Goal: Task Accomplishment & Management: Manage account settings

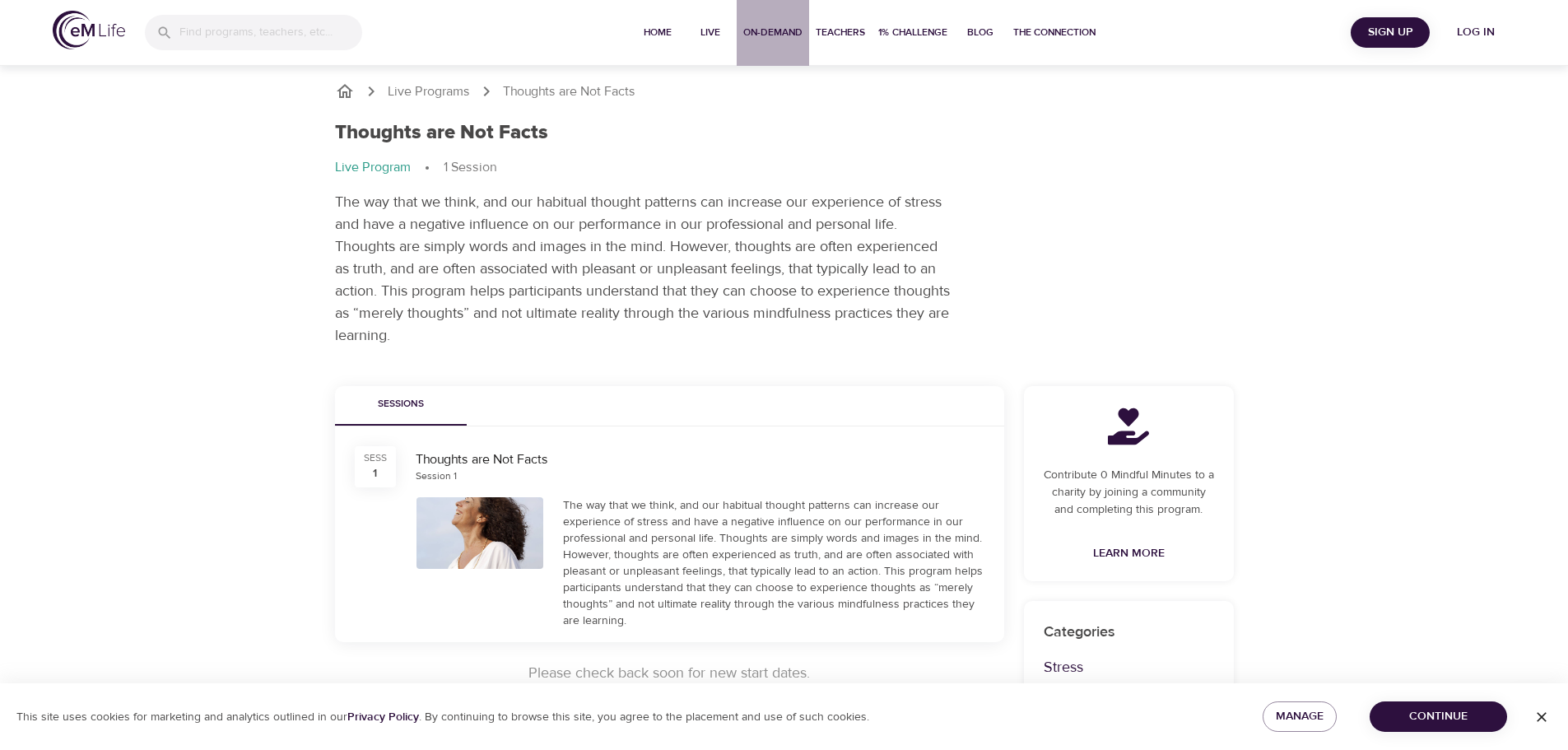
click at [771, 27] on span "On-Demand" at bounding box center [772, 32] width 59 height 17
select select "recent"
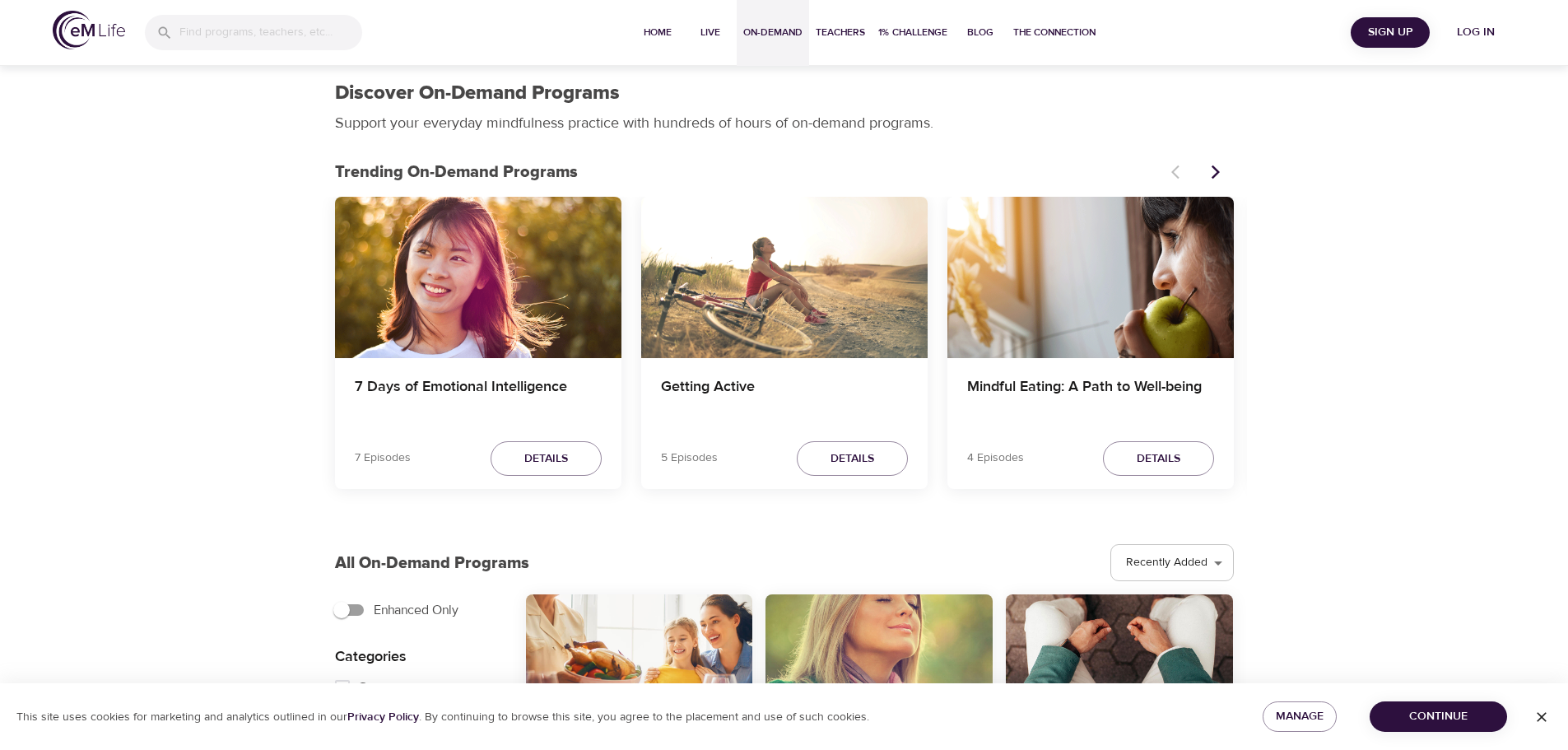
click at [103, 30] on img at bounding box center [89, 30] width 73 height 39
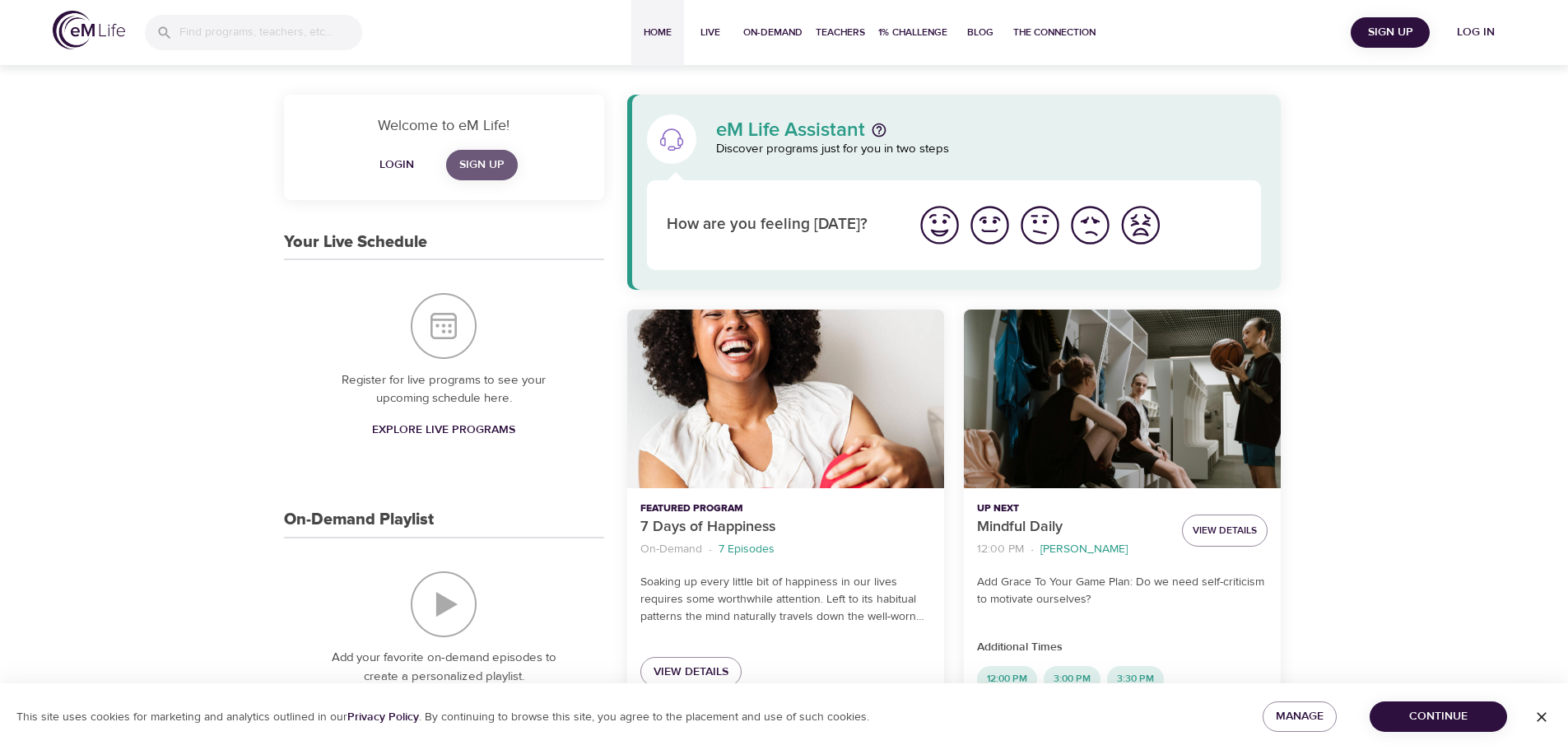
click at [491, 157] on span "Sign Up" at bounding box center [482, 165] width 45 height 21
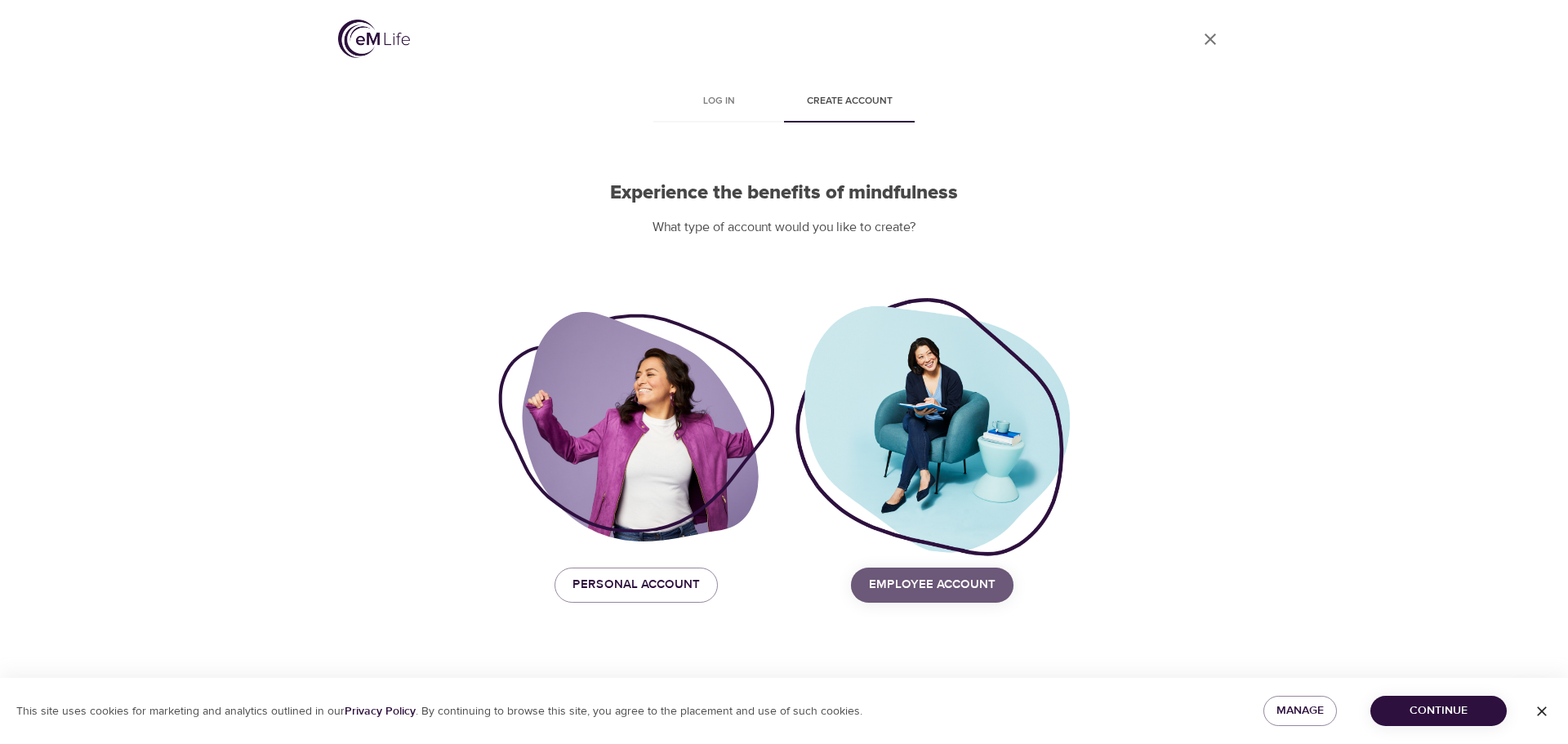
click at [969, 581] on span "Employee Account" at bounding box center [931, 586] width 127 height 22
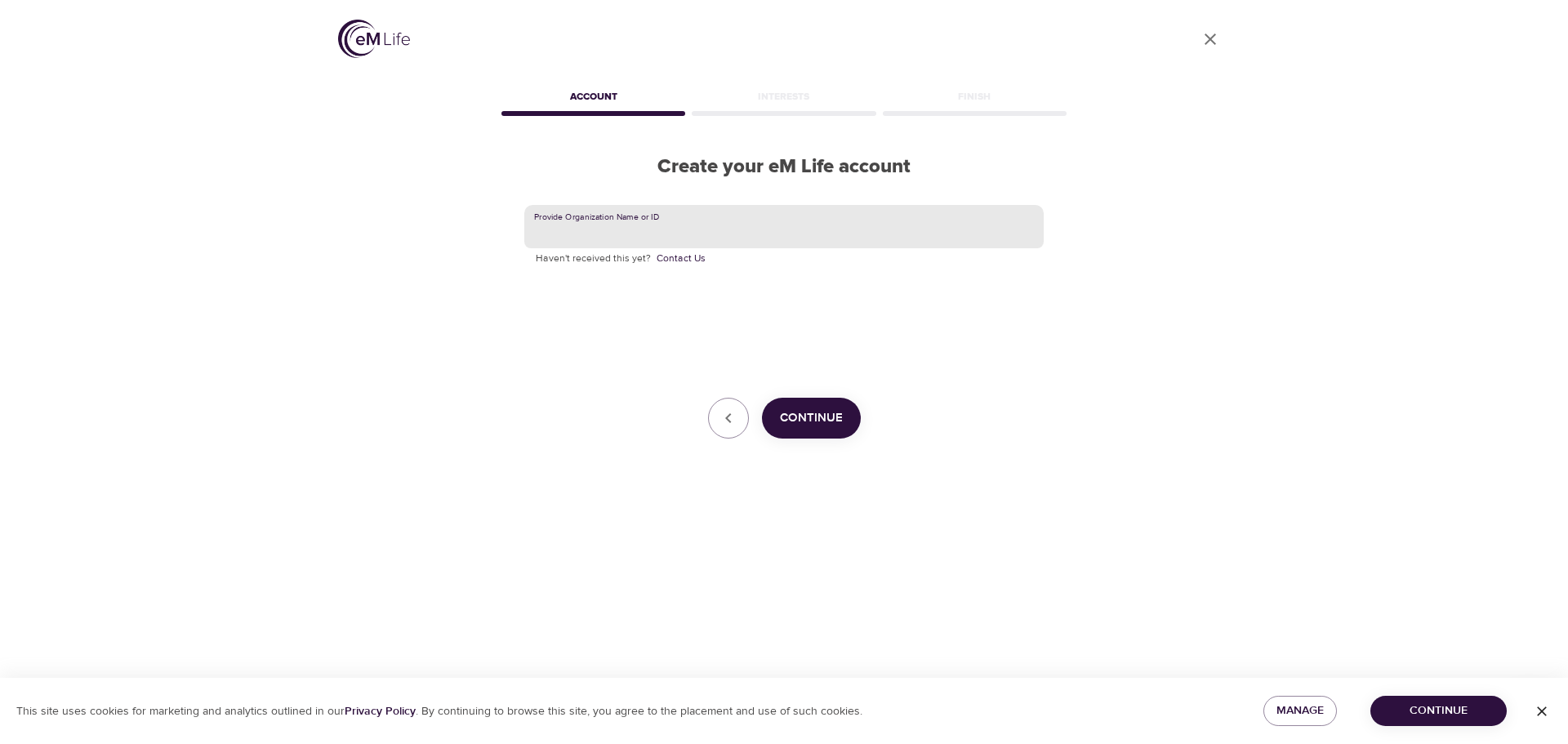
click at [699, 229] on input "text" at bounding box center [784, 227] width 520 height 44
type input "t"
click at [797, 412] on span "Continue" at bounding box center [811, 418] width 63 height 22
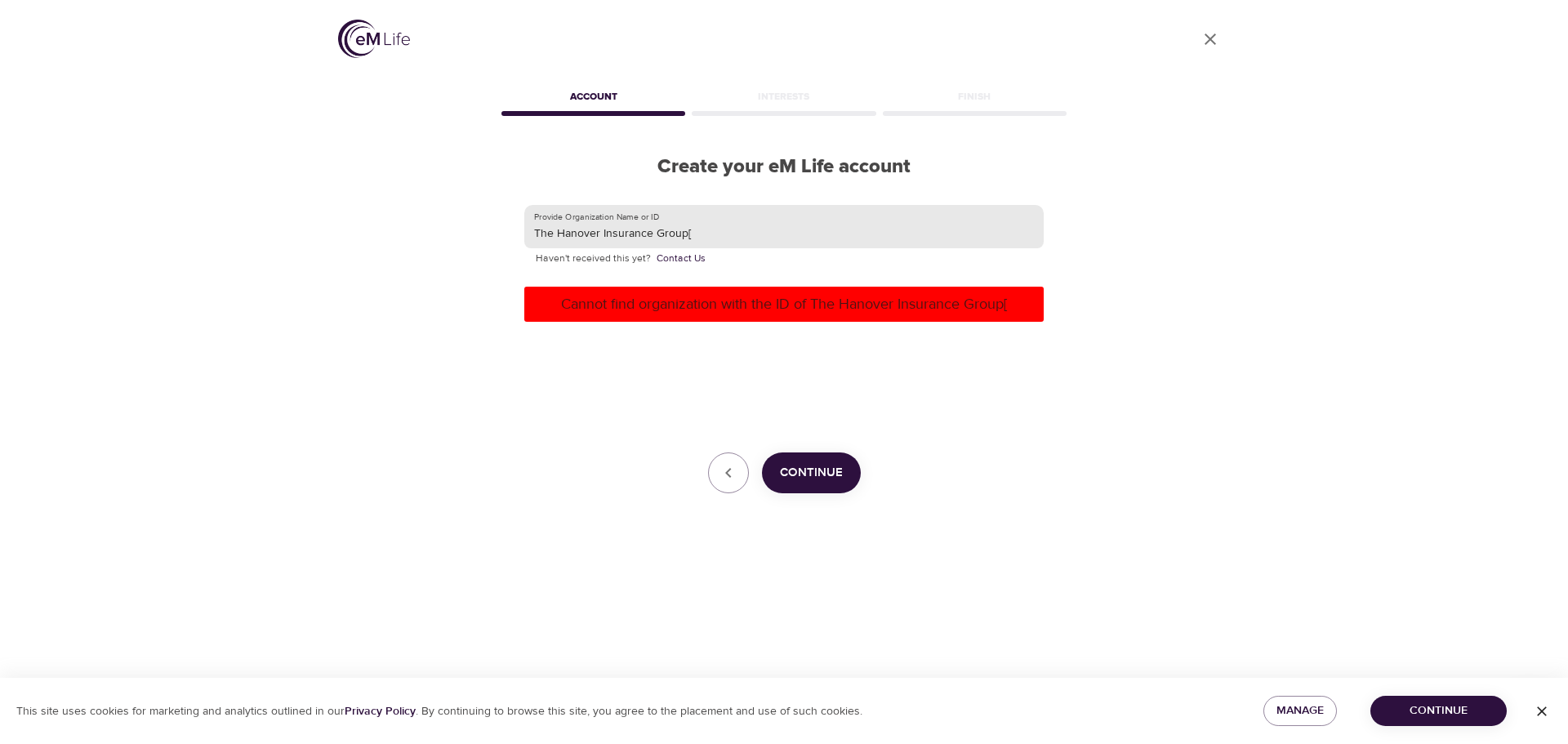
click at [779, 220] on input "The Hanover Insurance Group[" at bounding box center [784, 227] width 520 height 44
click at [821, 465] on span "Continue" at bounding box center [811, 473] width 63 height 22
click at [732, 232] on input "The Hanover Insurance Group" at bounding box center [784, 227] width 520 height 44
click at [718, 226] on input "The Hanover Insurance Group" at bounding box center [784, 227] width 520 height 44
click at [718, 225] on input "The Hanover Insurance Group" at bounding box center [784, 227] width 520 height 44
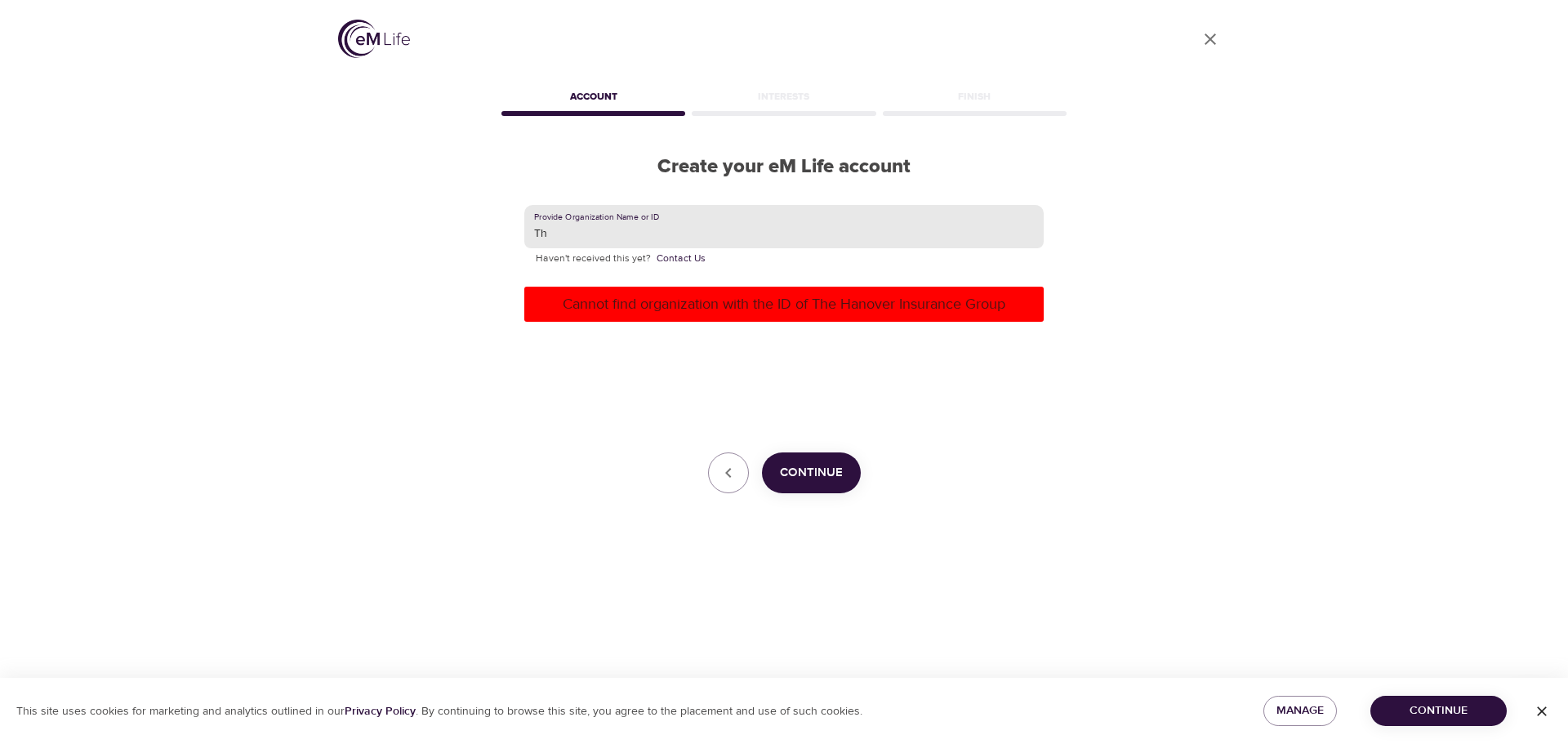
type input "T"
type input "The Hanover"
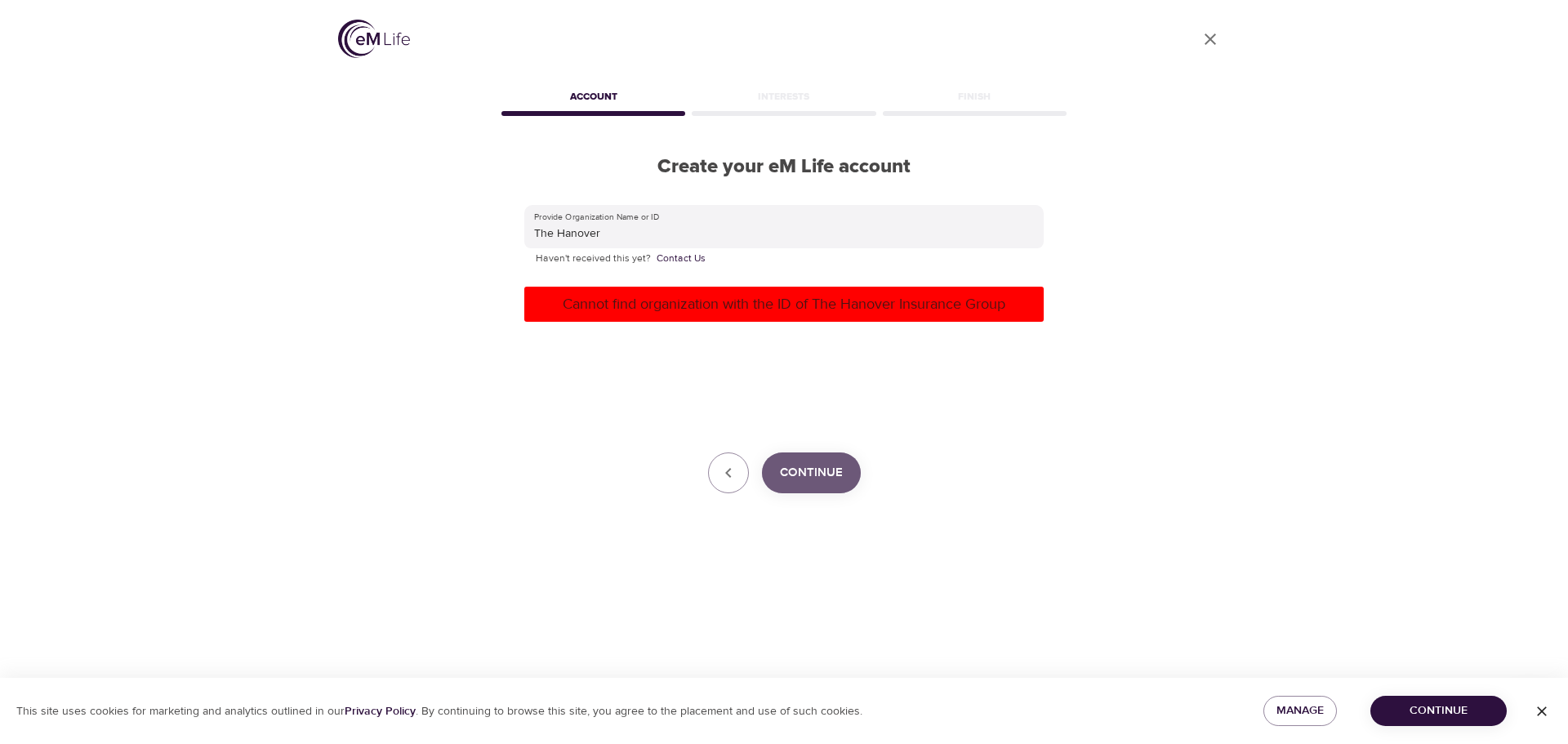
click at [815, 476] on span "Continue" at bounding box center [811, 473] width 63 height 22
click at [733, 469] on icon "button" at bounding box center [728, 473] width 20 height 20
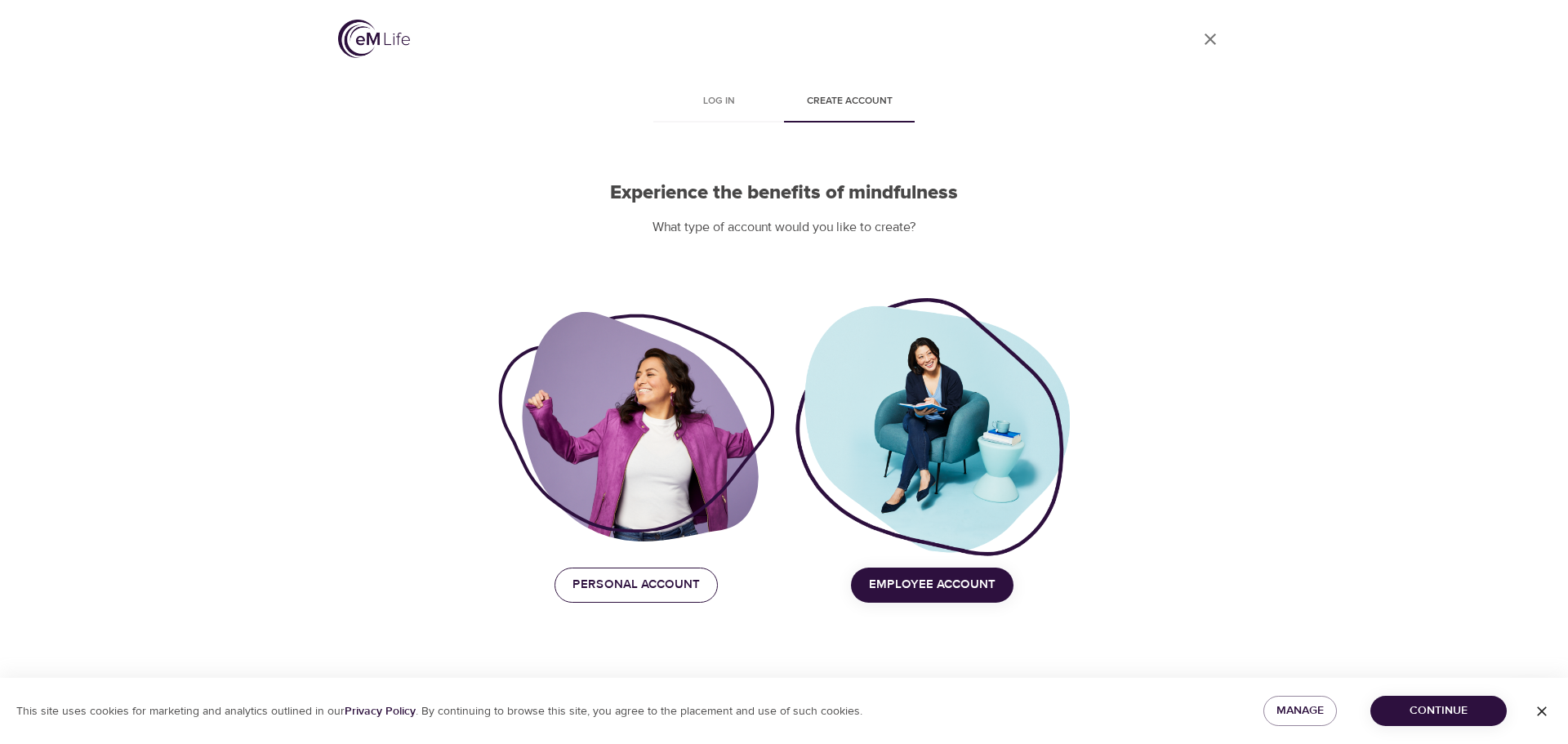
click at [664, 582] on span "Personal Account" at bounding box center [637, 586] width 128 height 22
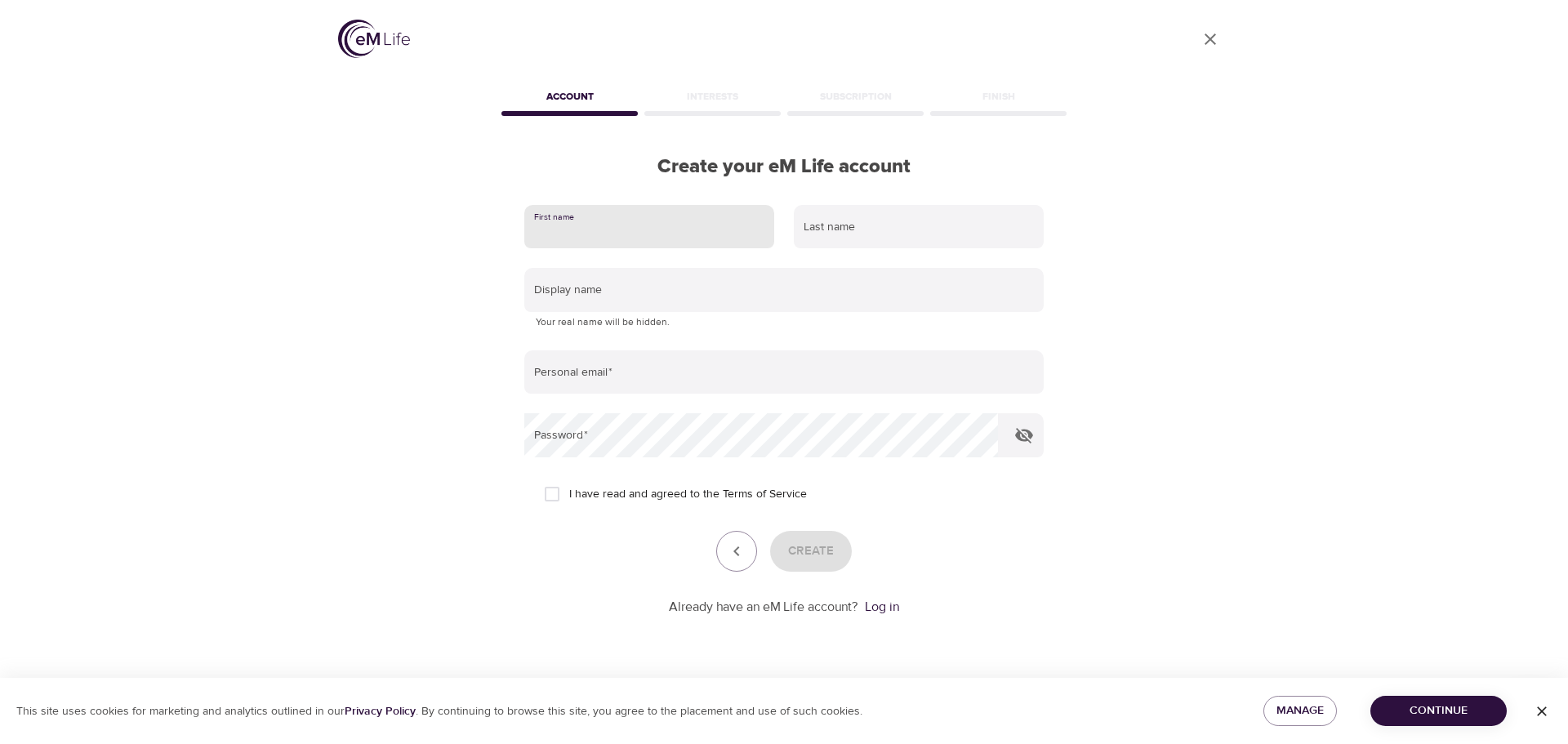
click at [634, 224] on input "text" at bounding box center [649, 227] width 250 height 44
type input "[PERSON_NAME]"
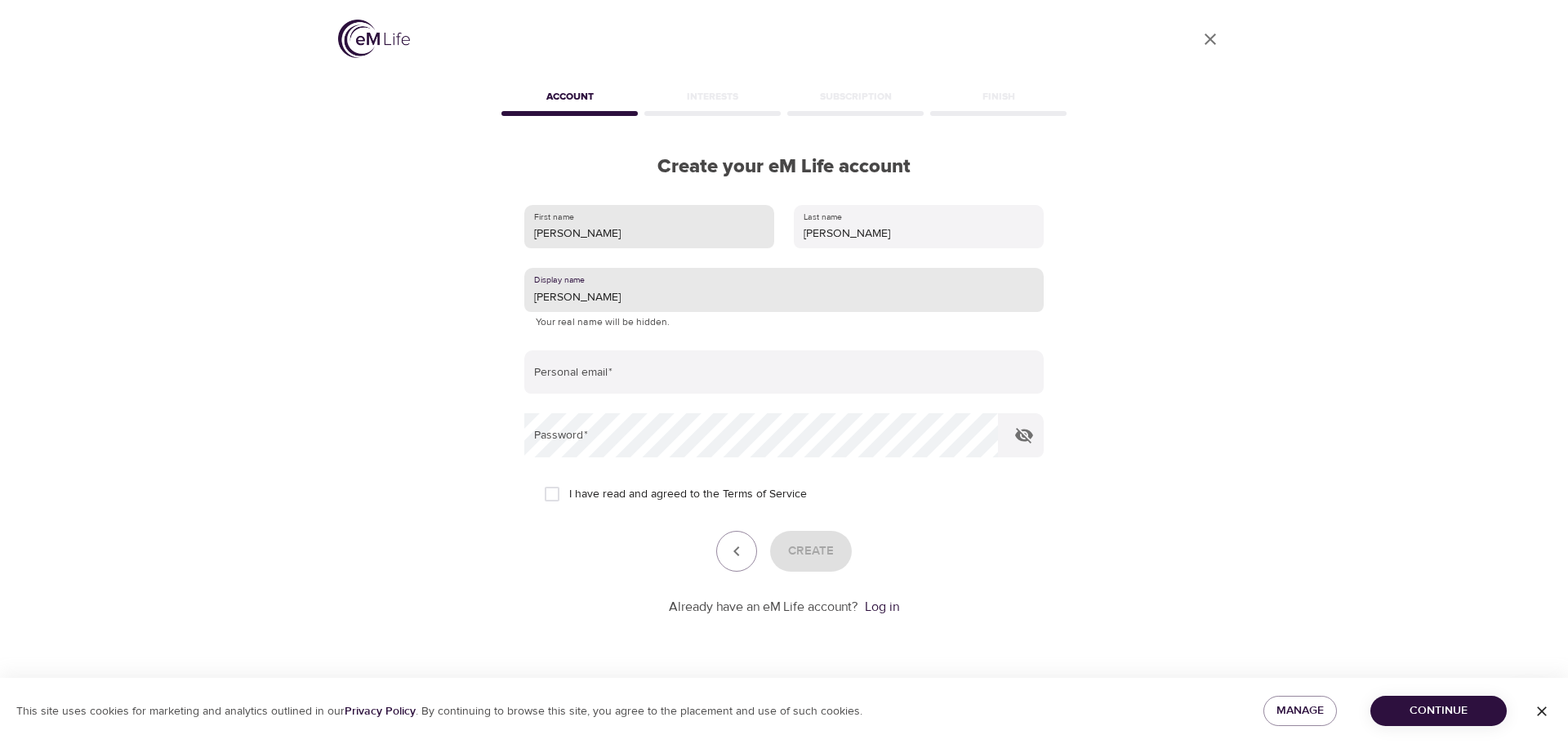
type input "[PERSON_NAME]"
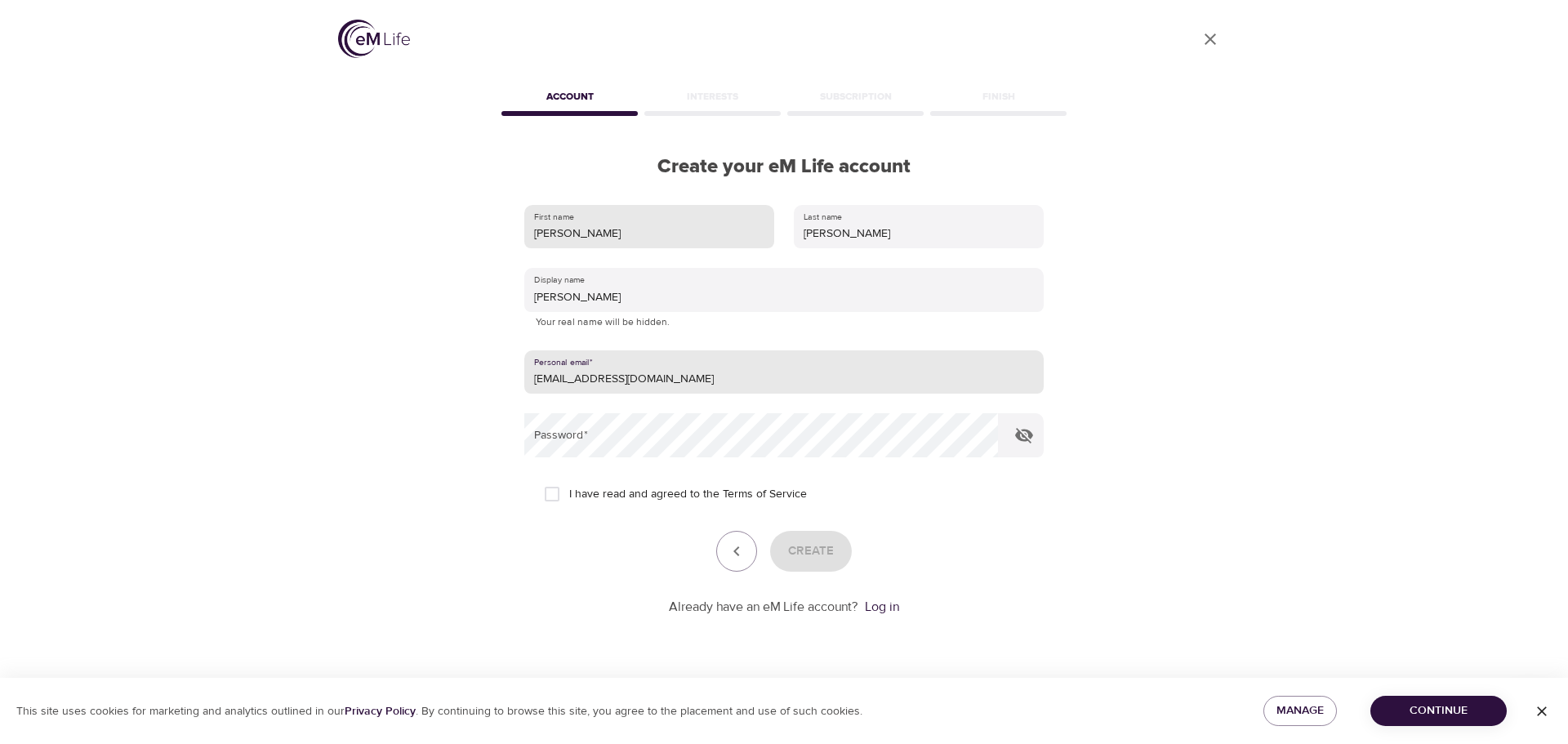
type input "[EMAIL_ADDRESS][DOMAIN_NAME]"
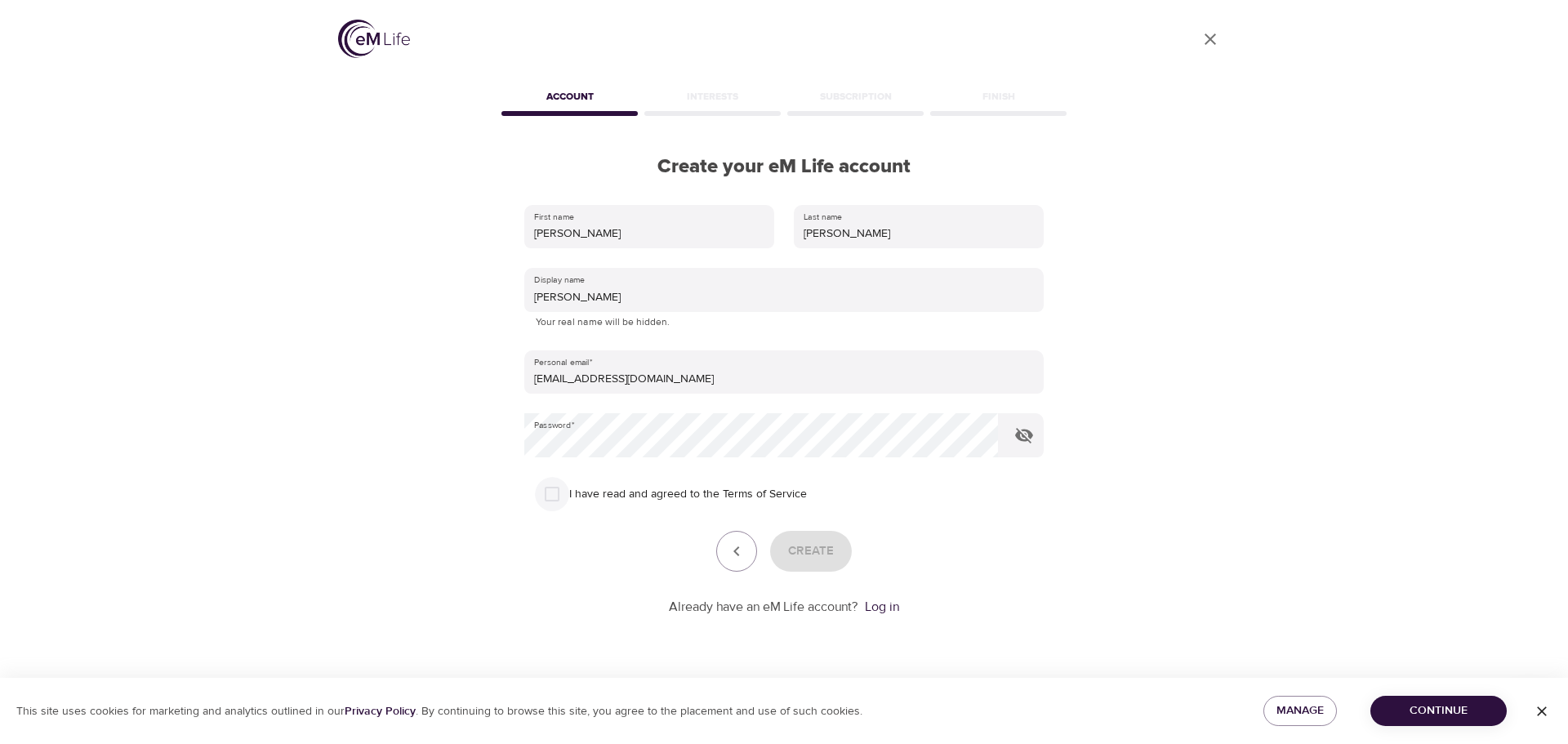
click at [551, 493] on input "I have read and agreed to the Terms of Service" at bounding box center [552, 494] width 34 height 34
checkbox input "true"
click at [1022, 434] on icon "button" at bounding box center [1024, 435] width 18 height 15
click at [811, 545] on span "Create" at bounding box center [811, 551] width 46 height 22
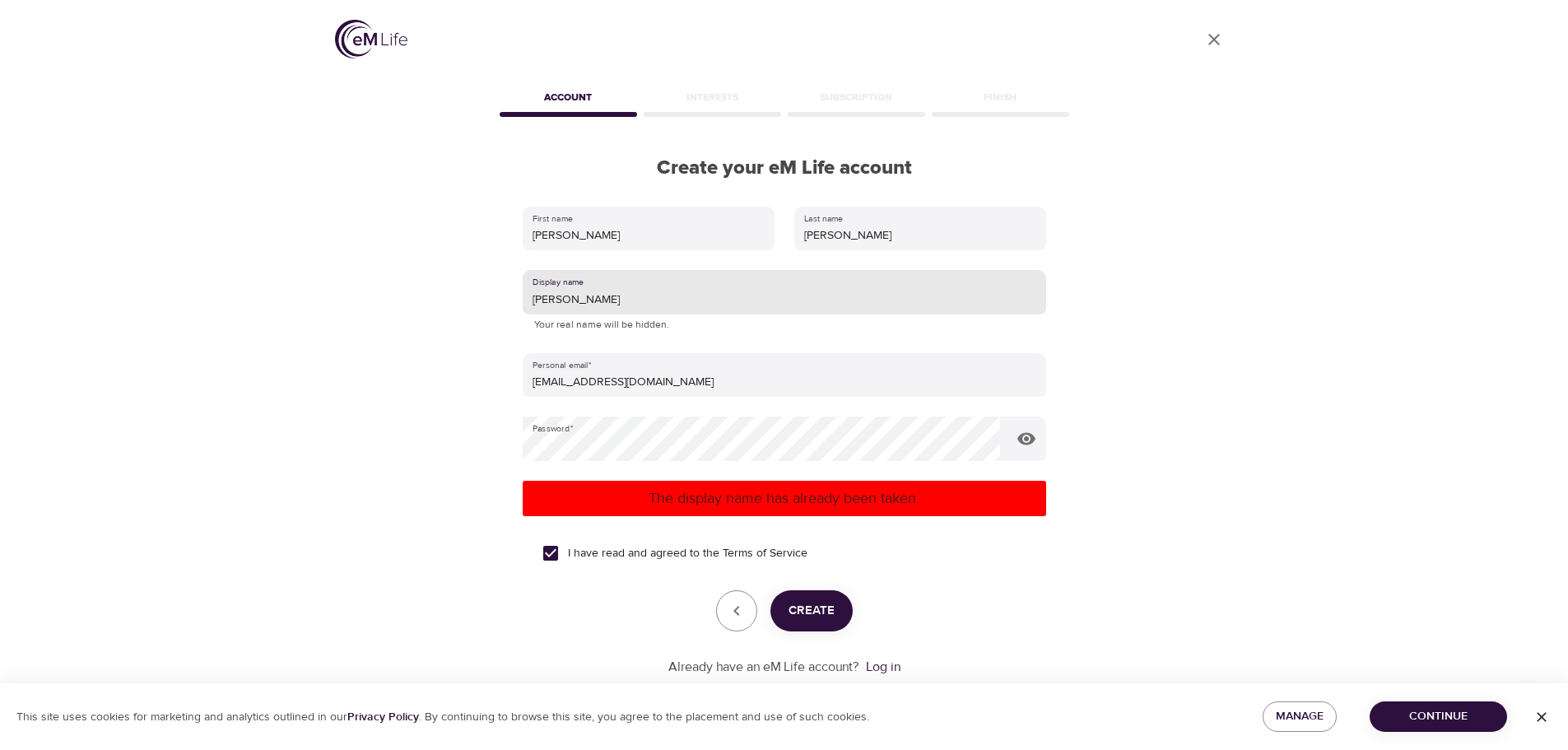
click at [603, 299] on input "[PERSON_NAME]" at bounding box center [785, 292] width 524 height 44
type input "M"
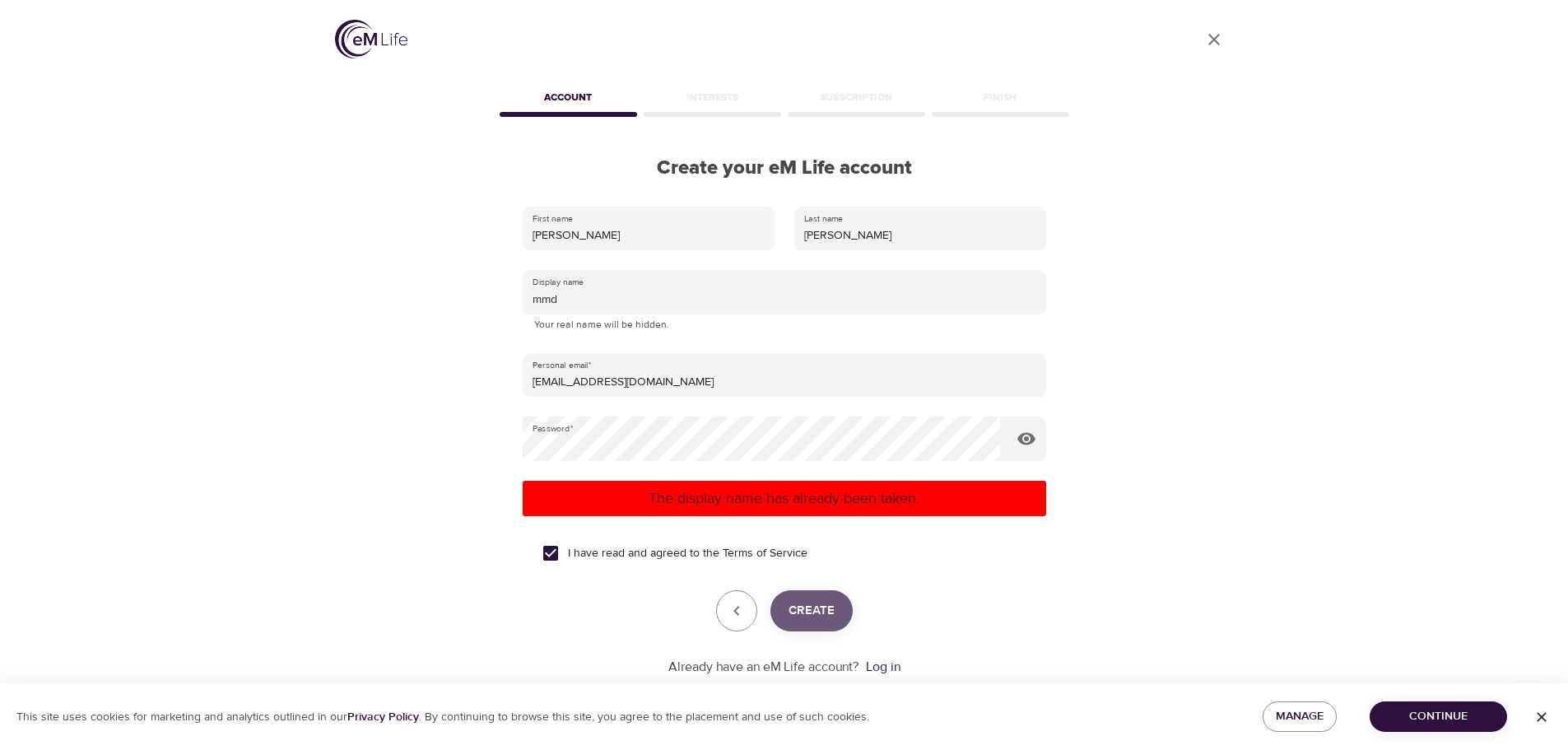
click at [820, 608] on span "Create" at bounding box center [811, 611] width 46 height 22
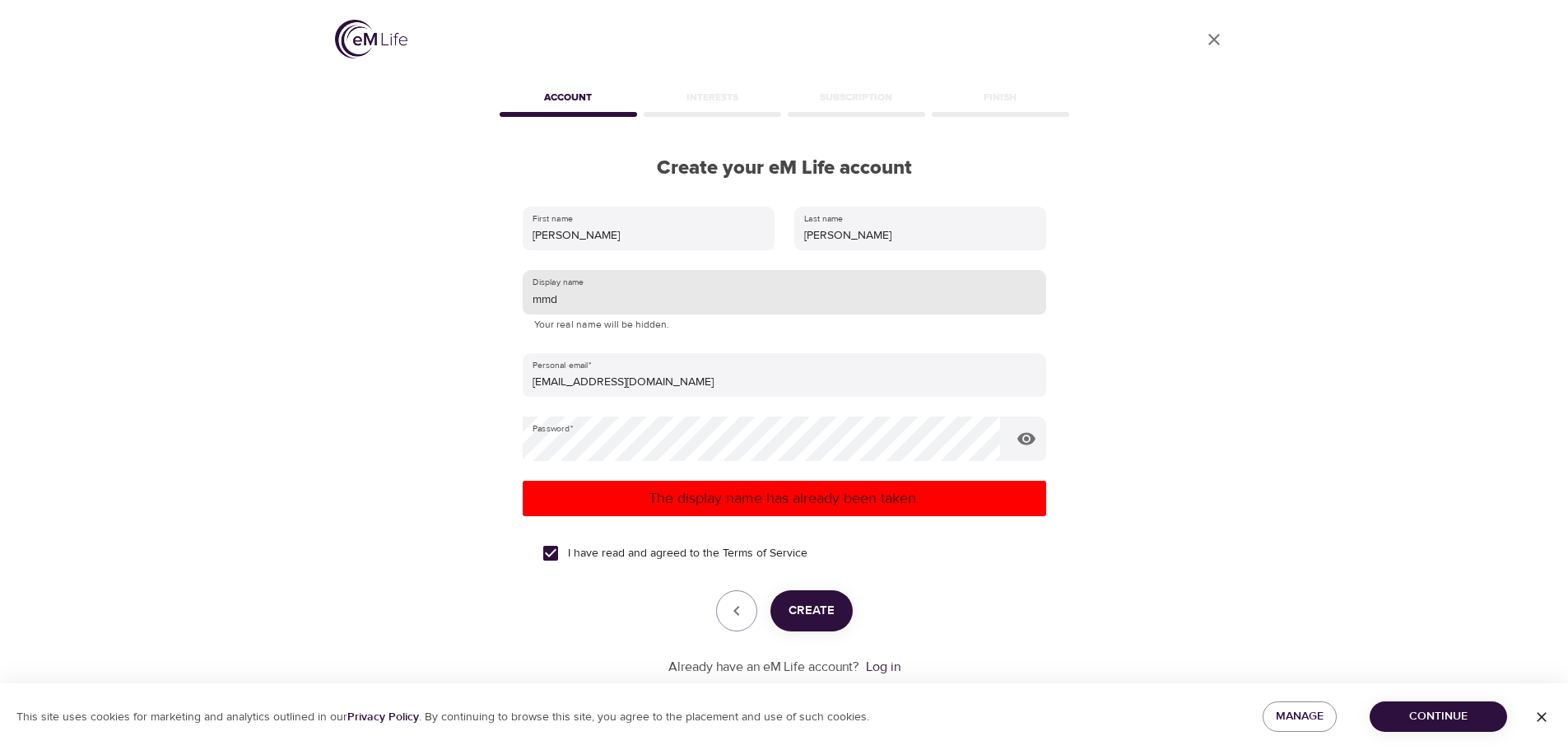
click at [609, 299] on input "mmd" at bounding box center [785, 292] width 524 height 44
type input "m"
click at [819, 607] on span "Create" at bounding box center [811, 611] width 46 height 22
click at [592, 299] on input "Magnolia" at bounding box center [785, 292] width 524 height 44
type input "M"
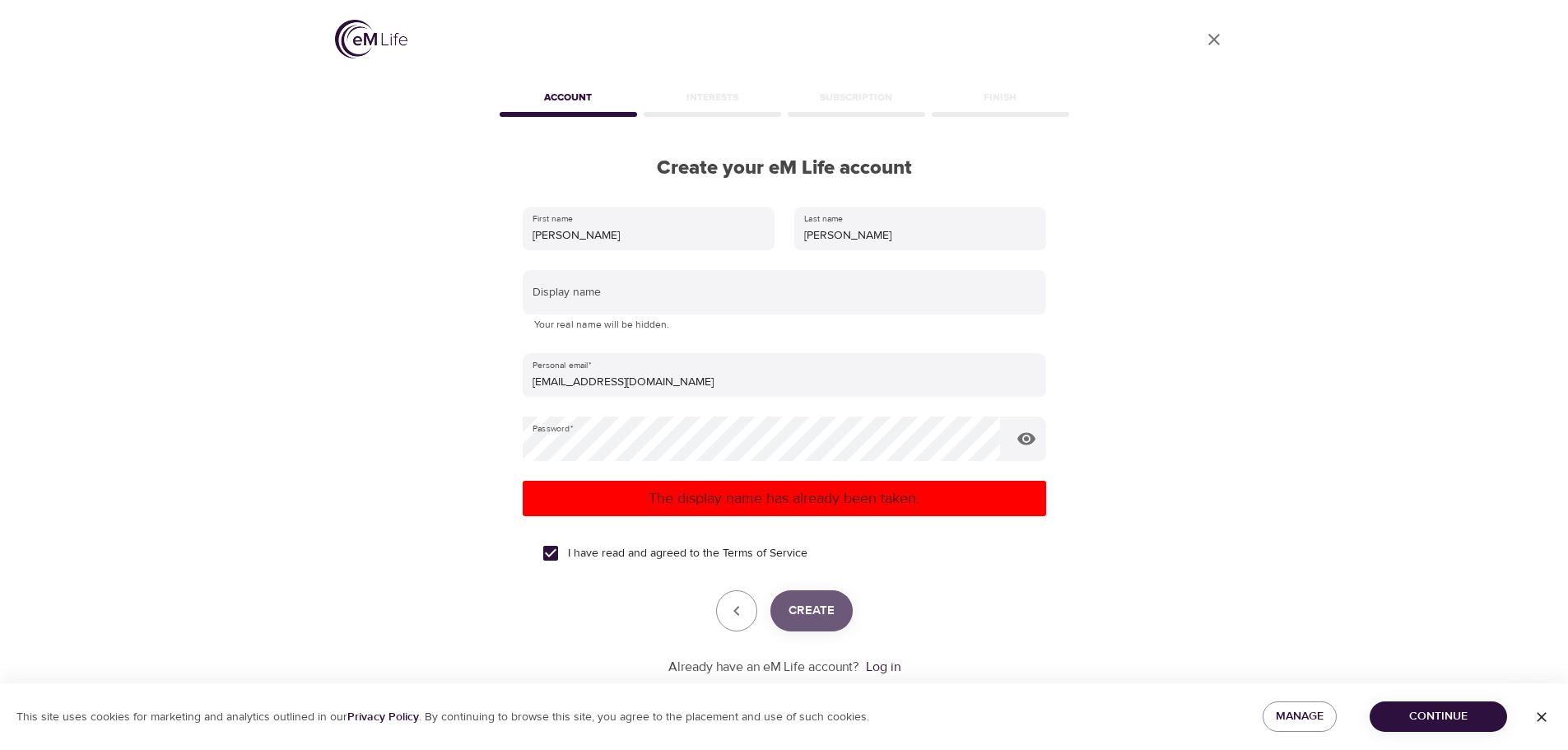
click at [809, 607] on span "Create" at bounding box center [811, 611] width 46 height 22
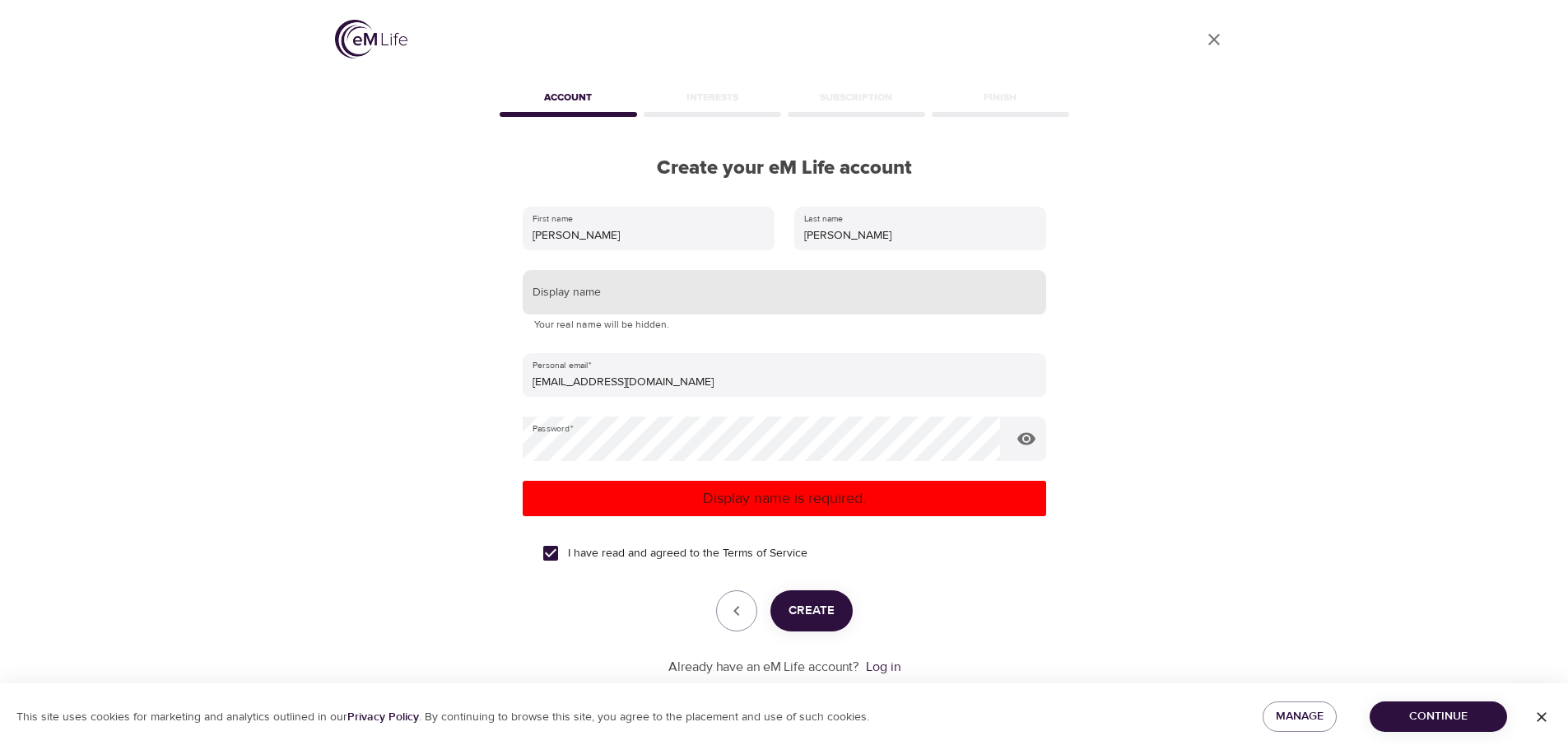
click at [651, 293] on input "text" at bounding box center [785, 292] width 524 height 44
type input "mmd1828"
click at [807, 606] on span "Create" at bounding box center [811, 611] width 46 height 22
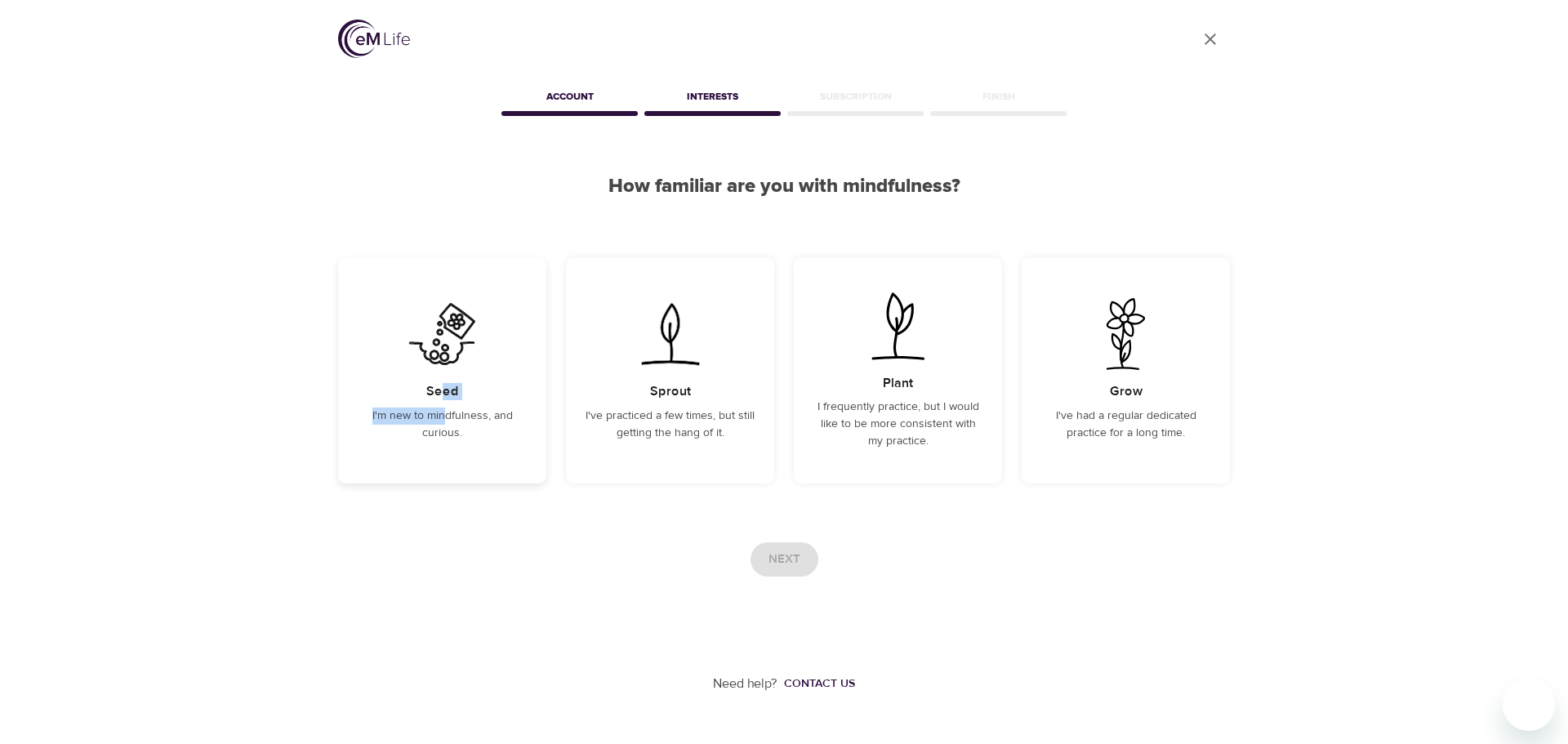
click at [443, 405] on div "Seed I'm new to mindfulness, and curious." at bounding box center [442, 371] width 209 height 227
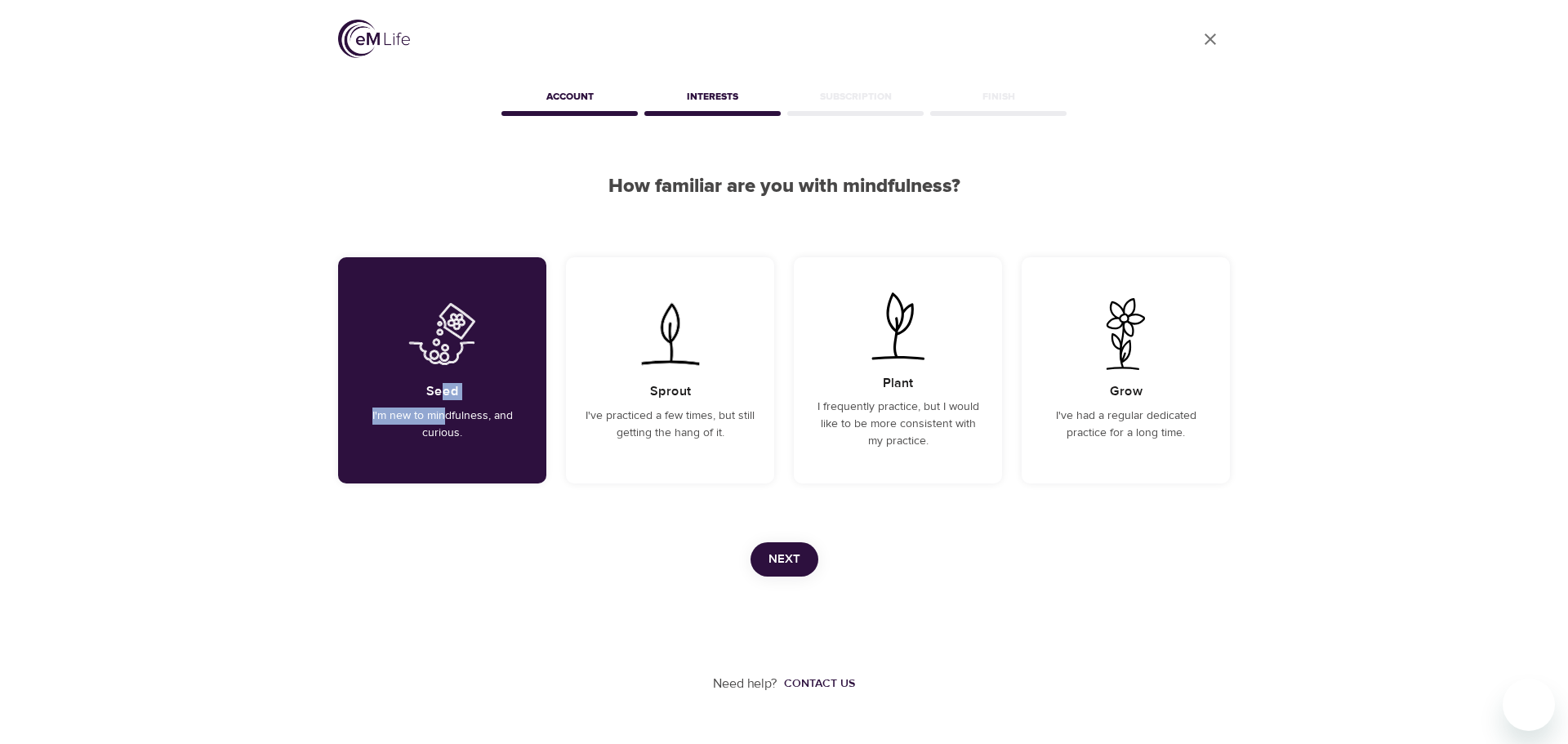
click at [788, 552] on span "Next" at bounding box center [784, 560] width 31 height 22
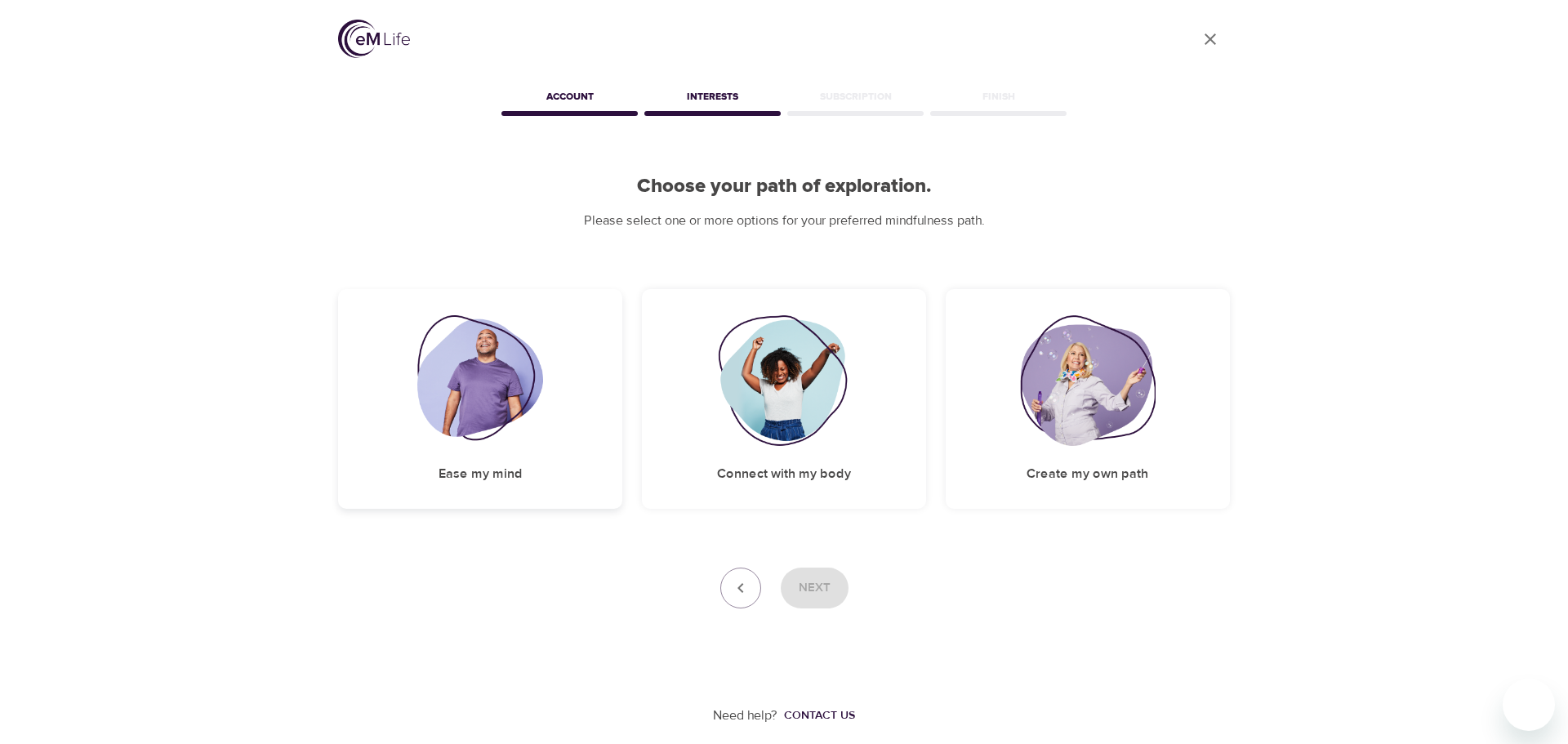
click at [501, 445] on img at bounding box center [480, 381] width 127 height 130
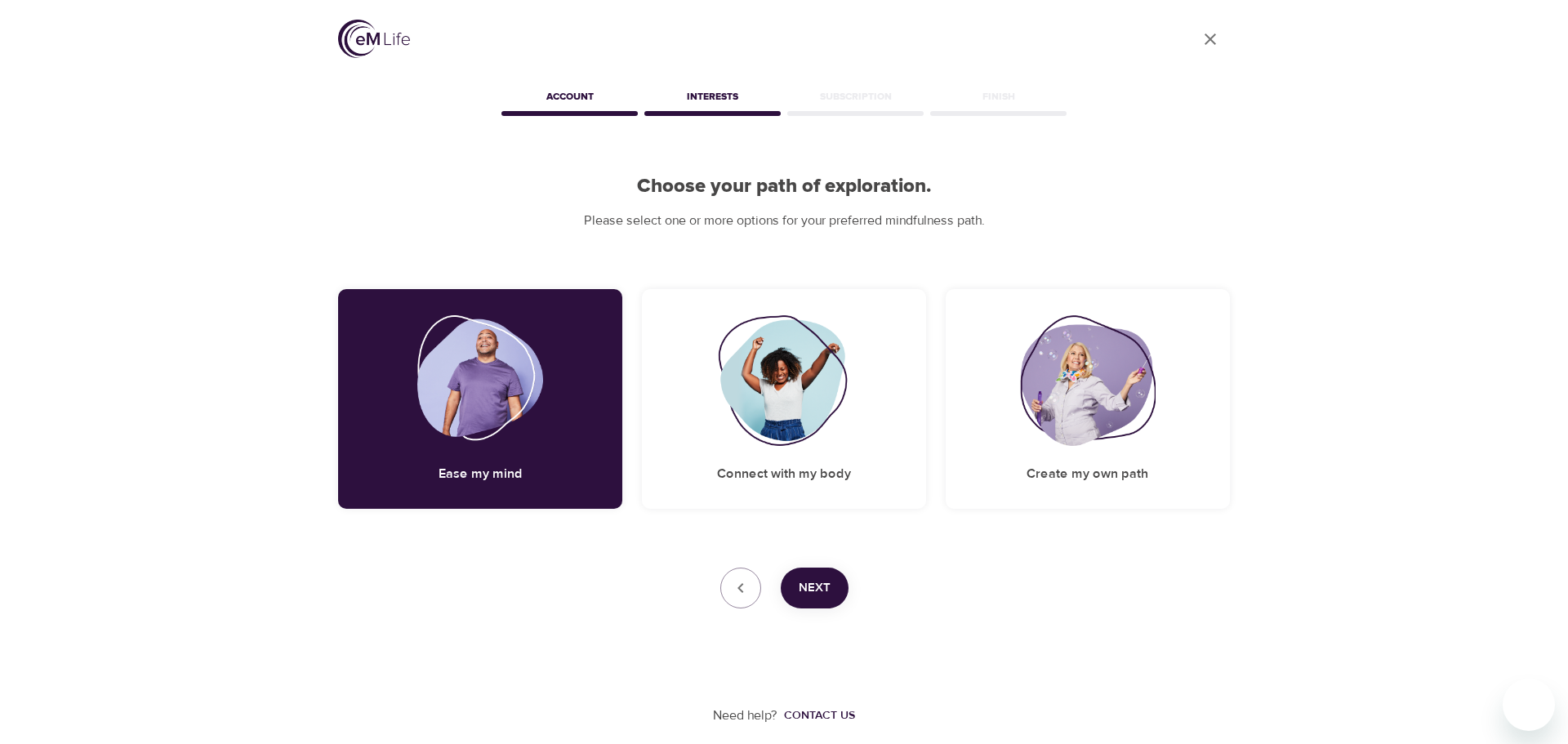
click at [825, 576] on button "Next" at bounding box center [814, 587] width 67 height 40
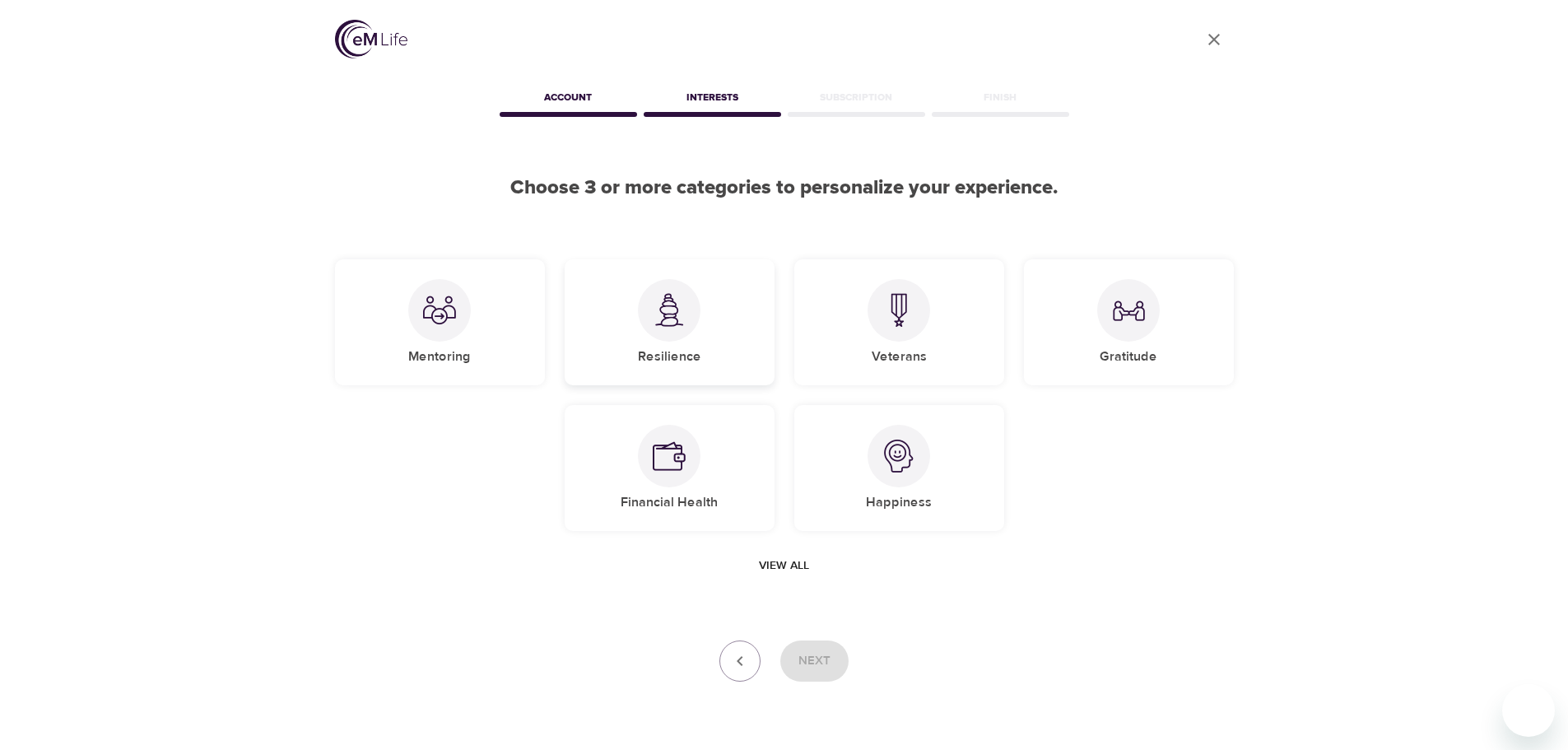
click at [668, 326] on img at bounding box center [669, 309] width 33 height 34
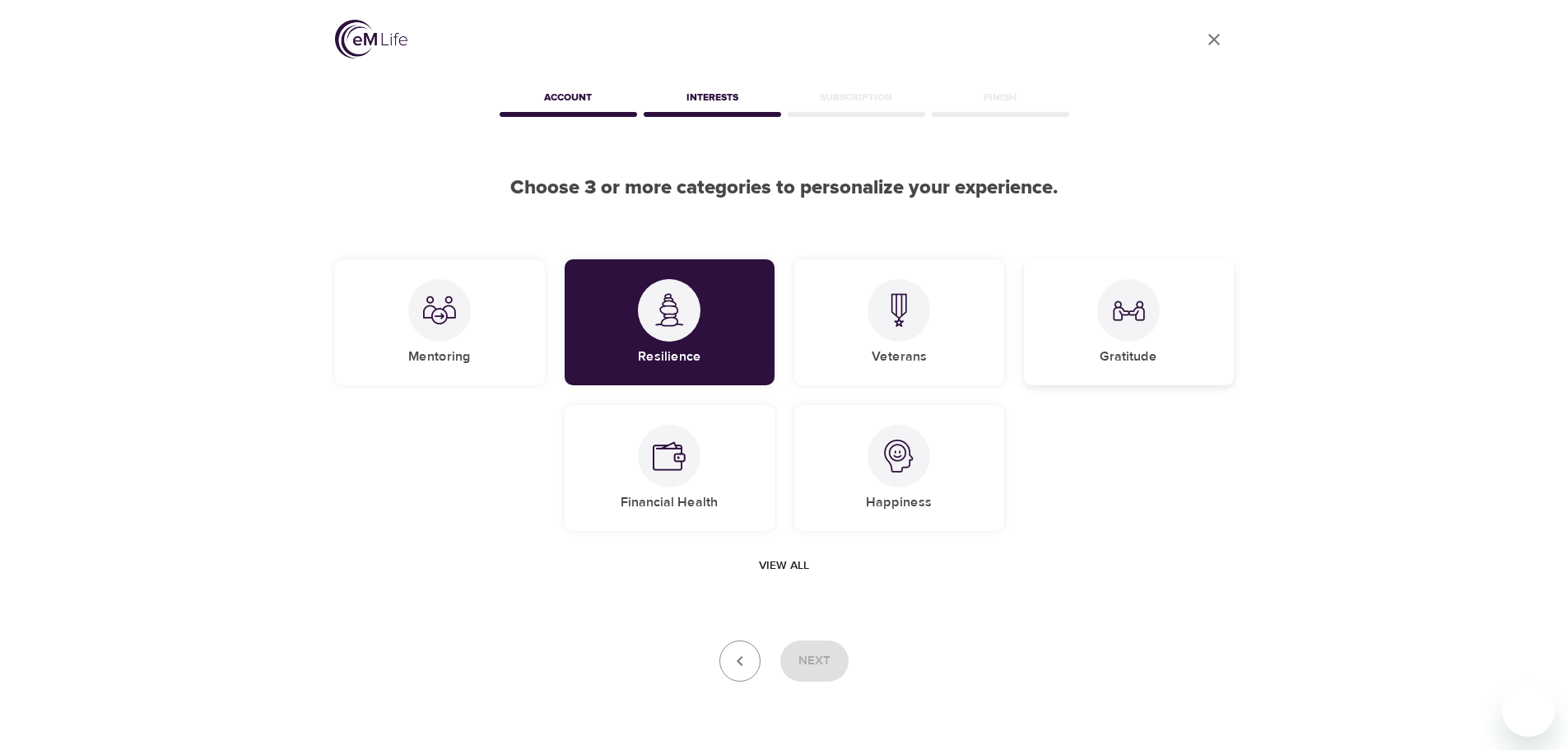
click at [1137, 328] on div at bounding box center [1128, 310] width 63 height 63
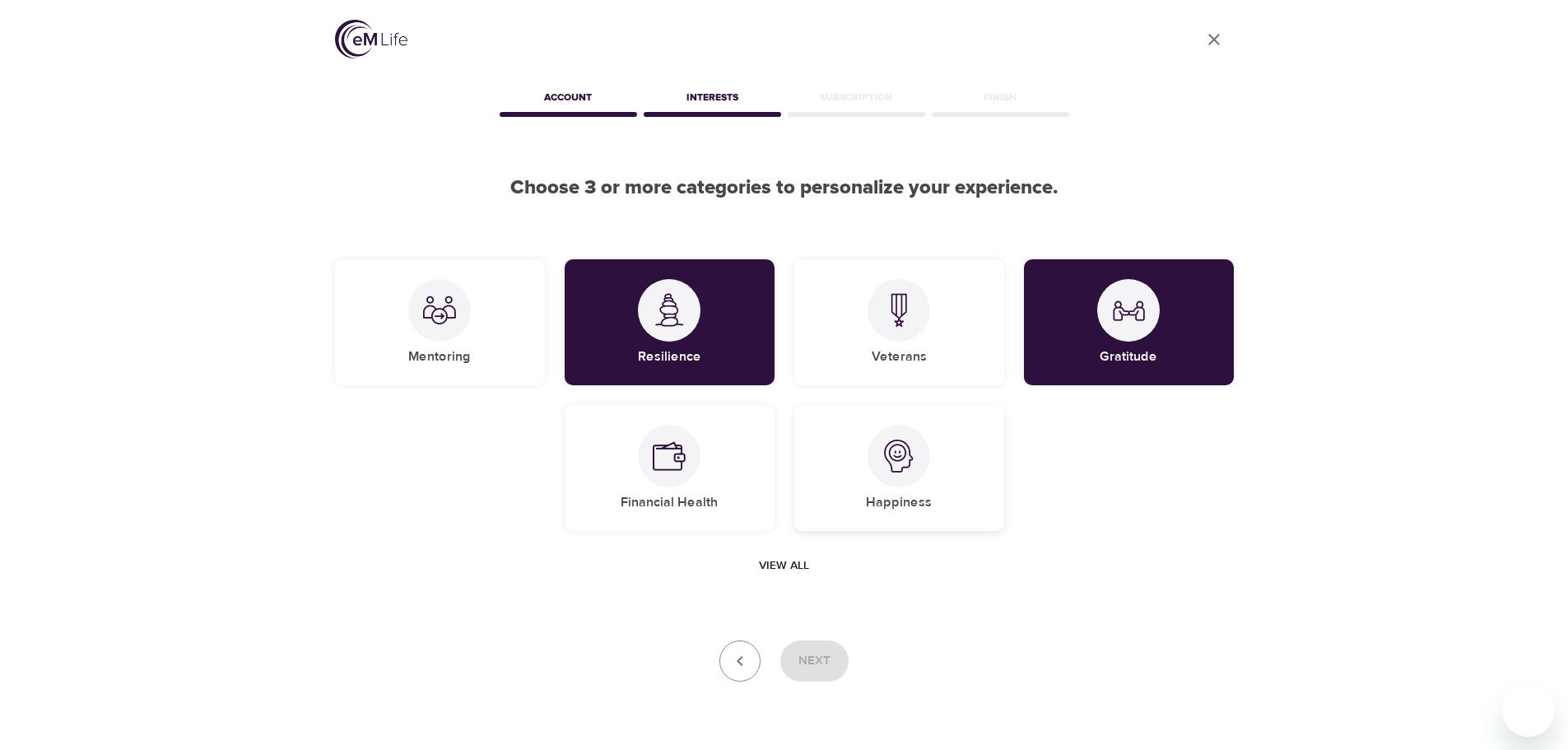
click at [916, 479] on div at bounding box center [898, 456] width 63 height 63
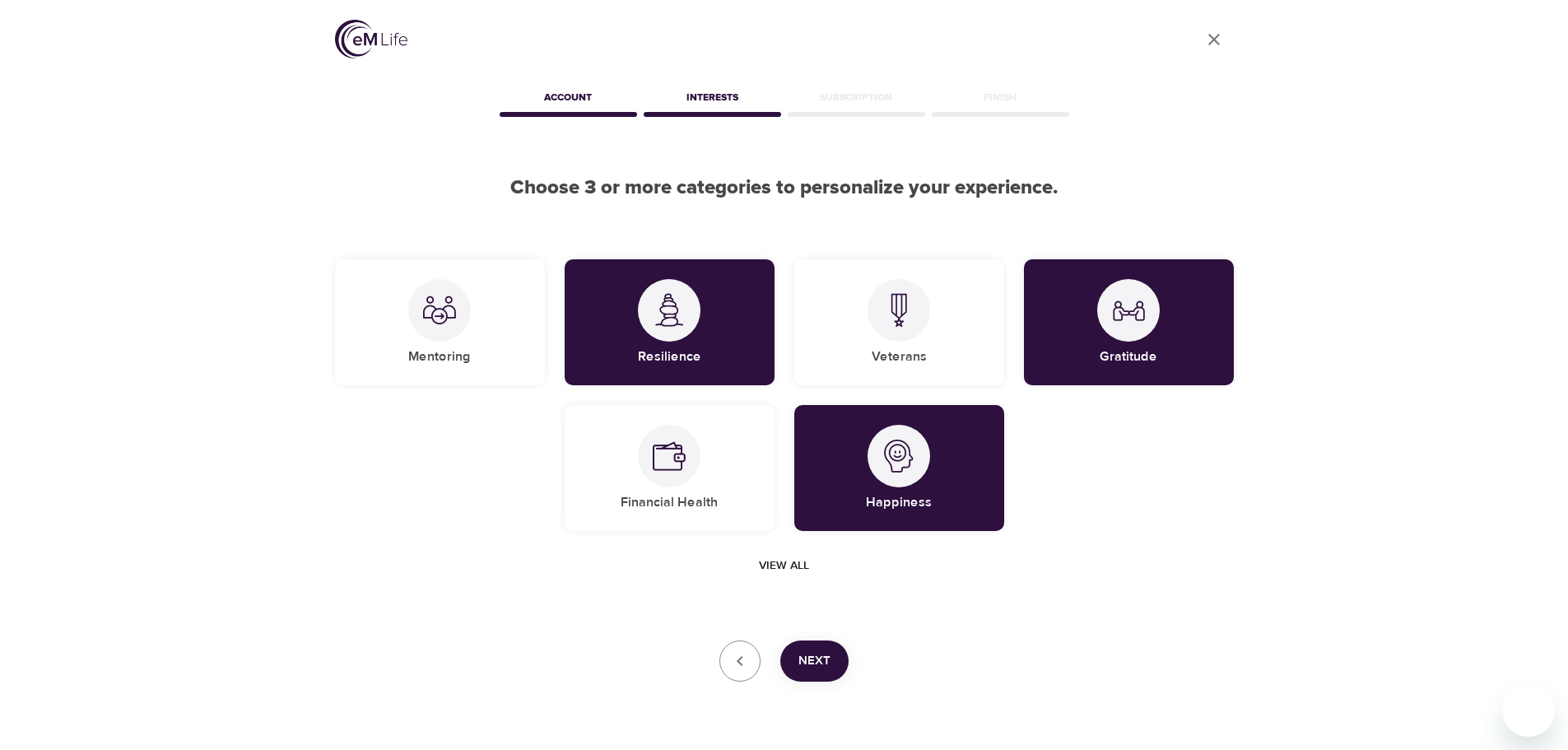
click at [809, 659] on span "Next" at bounding box center [814, 662] width 32 height 22
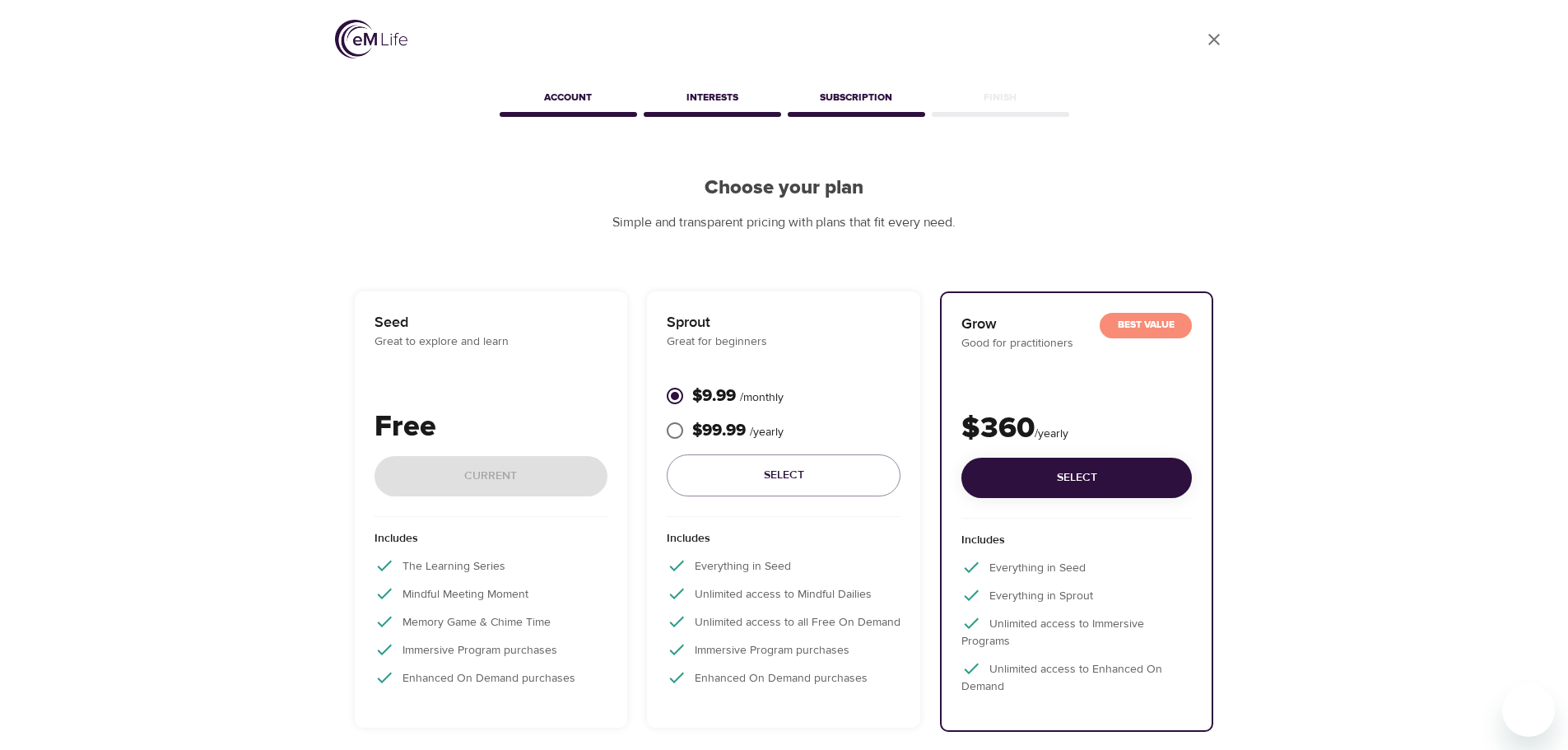
click at [461, 472] on div "Free Current" at bounding box center [491, 462] width 234 height 112
click at [414, 416] on p "Free" at bounding box center [491, 427] width 234 height 44
click at [469, 462] on div "Free Current" at bounding box center [491, 462] width 234 height 112
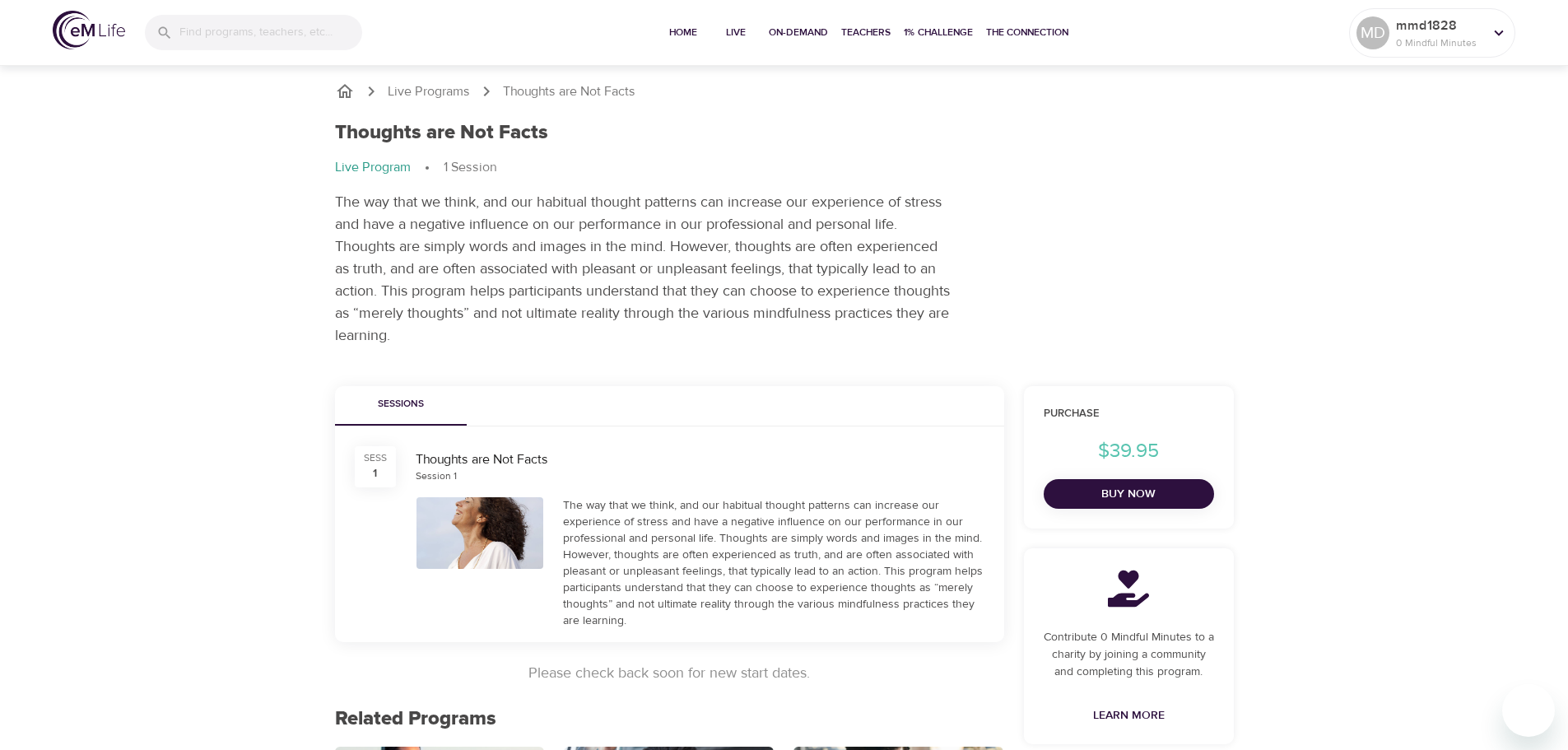
click at [100, 27] on img at bounding box center [89, 30] width 73 height 39
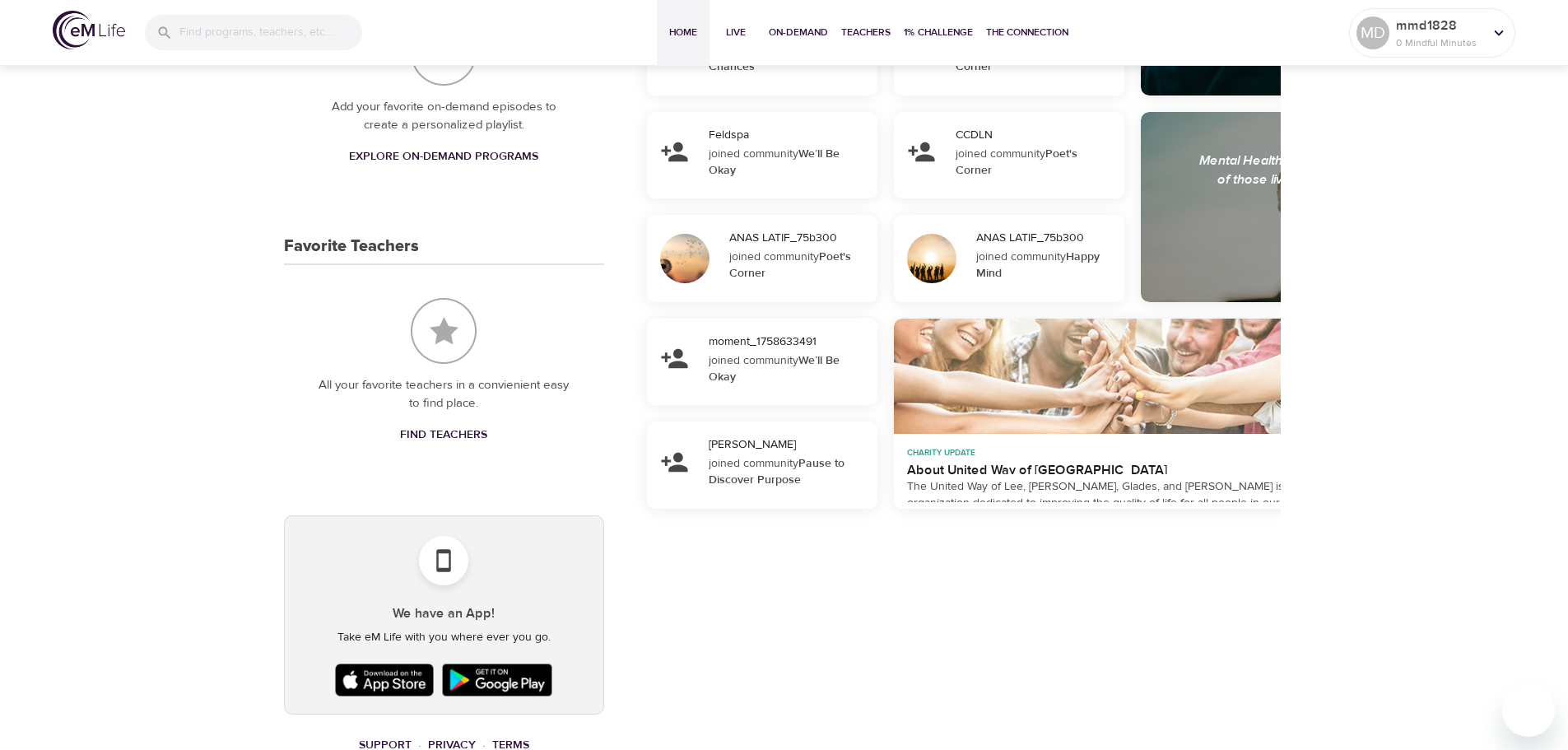
scroll to position [591, 0]
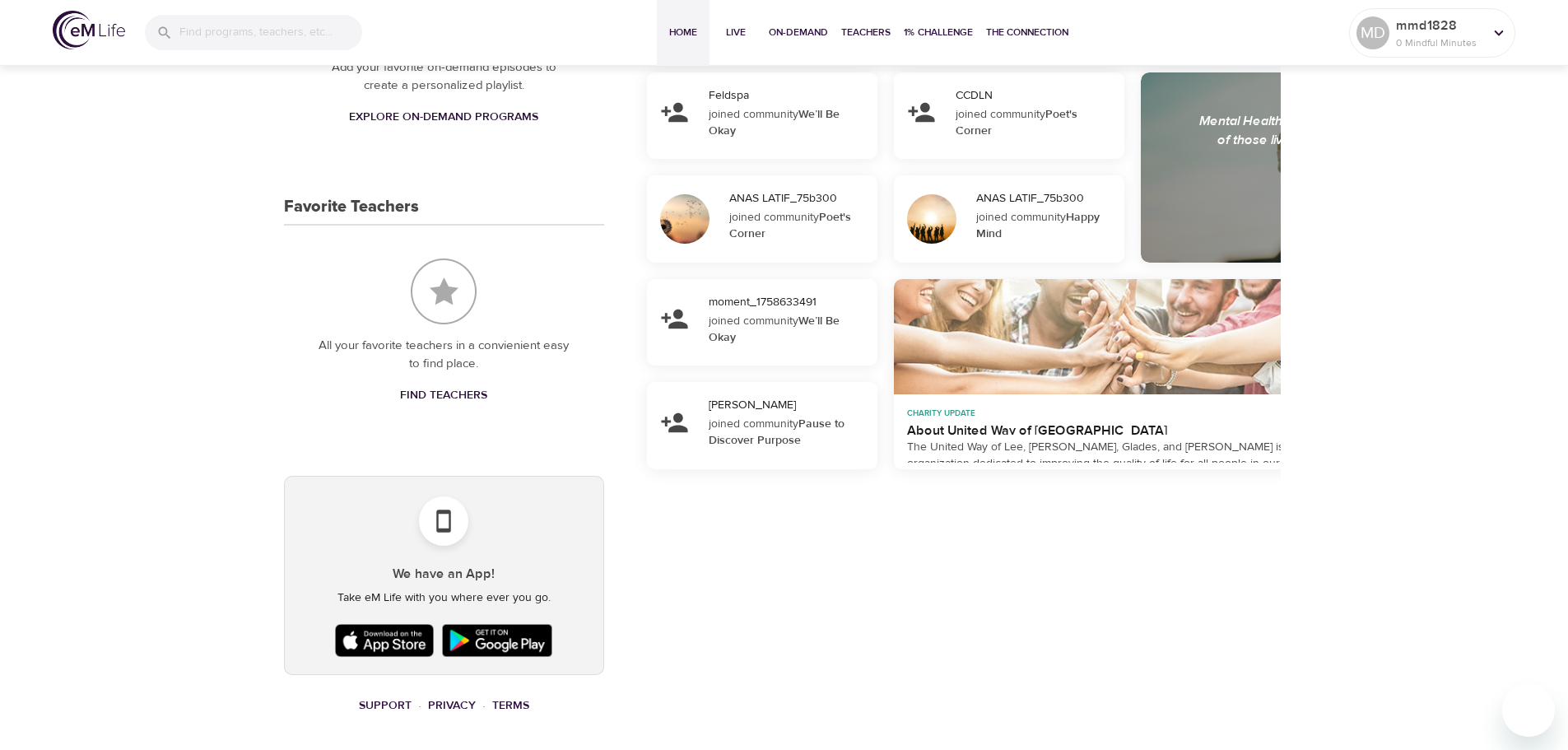
click at [400, 638] on img at bounding box center [384, 640] width 107 height 41
click at [1441, 26] on p "mmd1828" at bounding box center [1439, 25] width 87 height 20
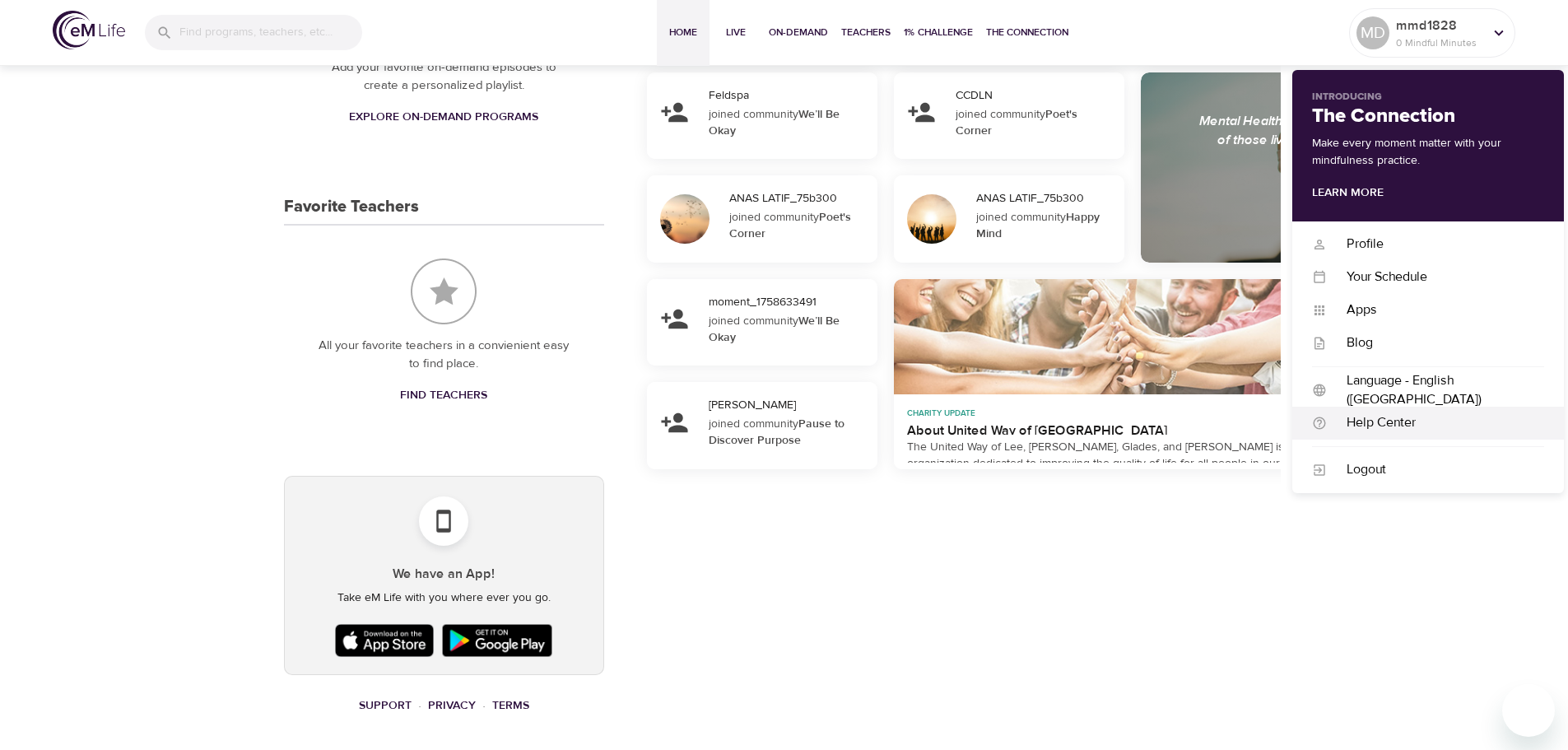
click at [1389, 418] on div "Help Center" at bounding box center [1436, 423] width 218 height 19
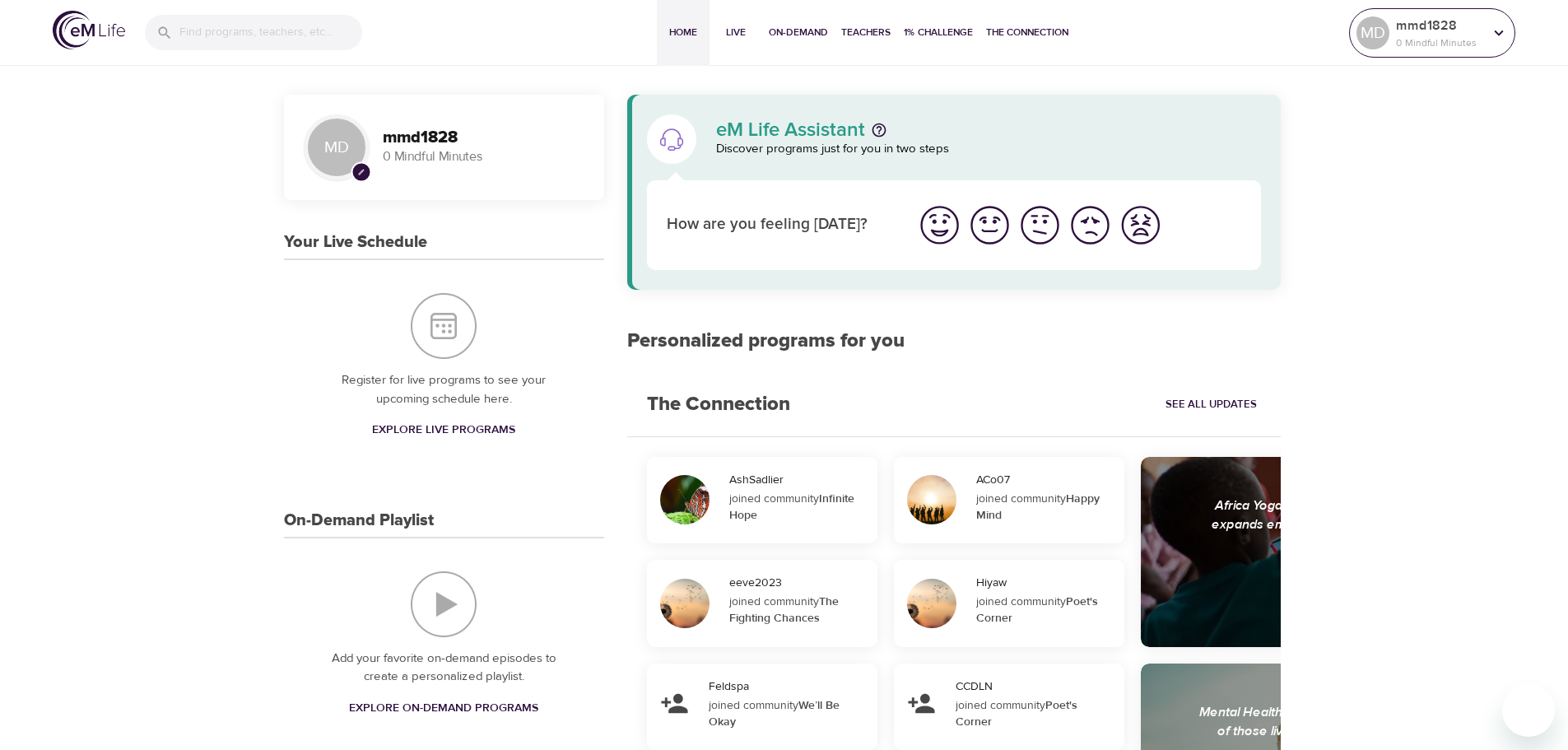
drag, startPoint x: 1432, startPoint y: 24, endPoint x: 1470, endPoint y: 30, distance: 38.5
click at [1470, 30] on p "mmd1828" at bounding box center [1439, 25] width 87 height 20
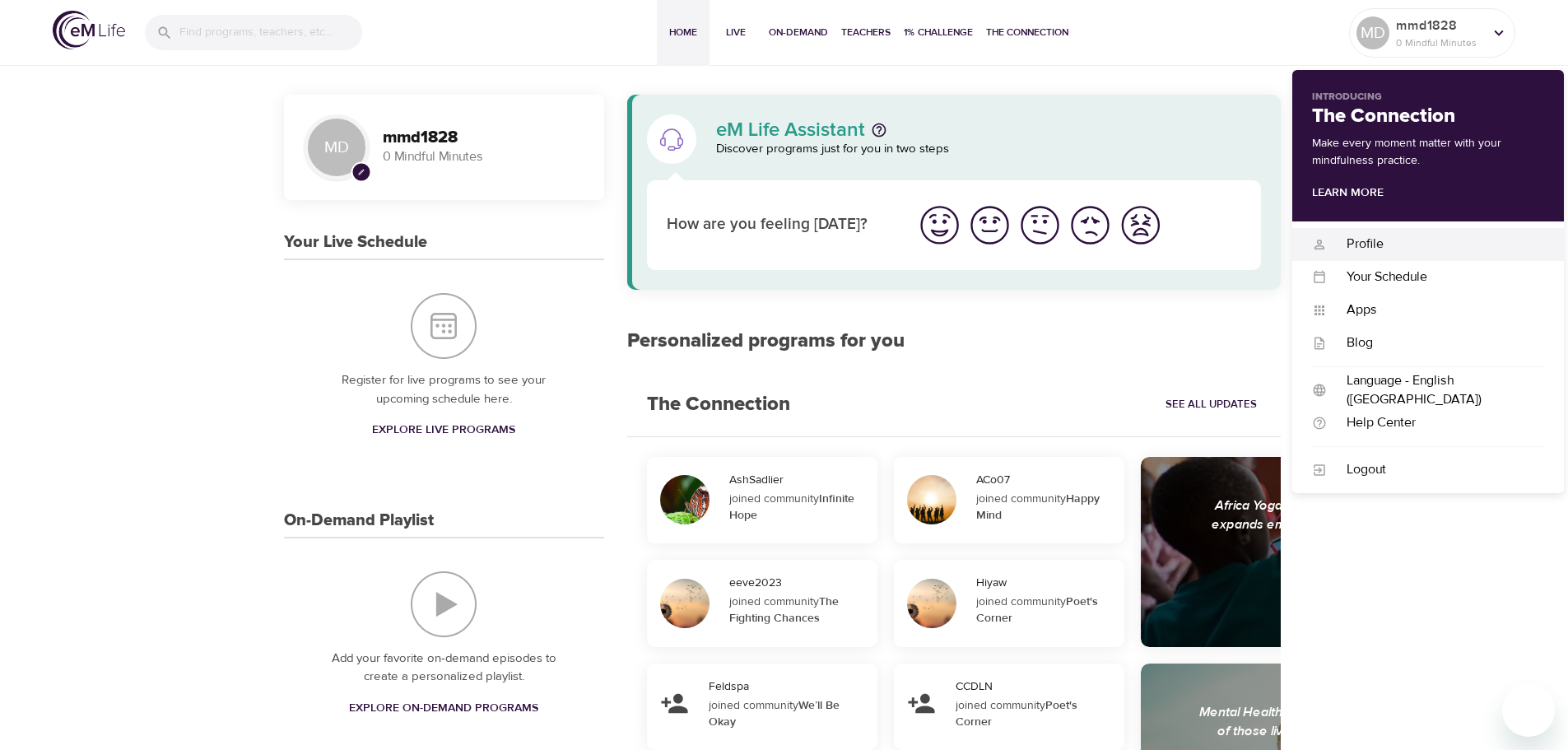
click at [1389, 239] on div "Profile" at bounding box center [1436, 244] width 218 height 19
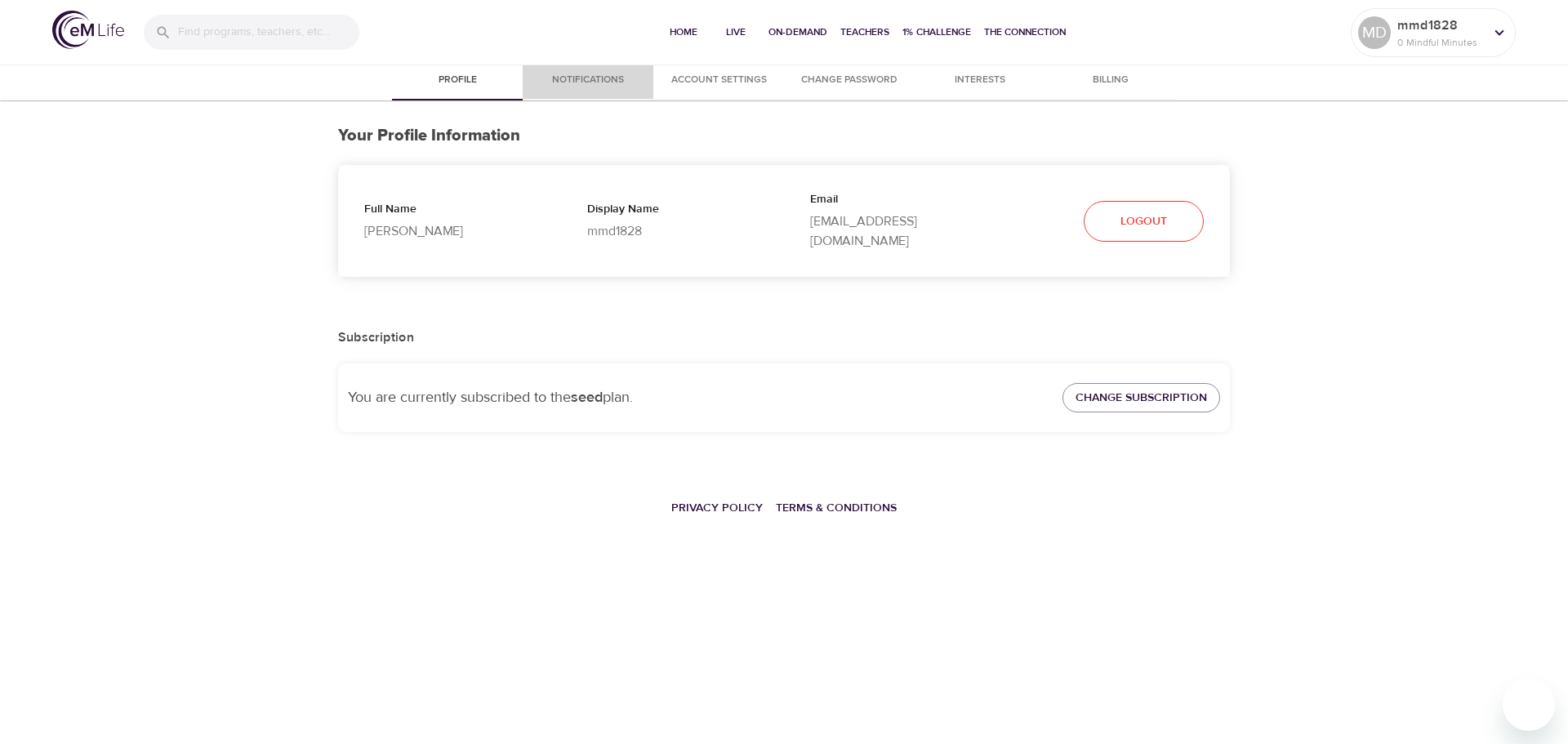
click at [579, 76] on span "Notifications" at bounding box center [588, 80] width 111 height 17
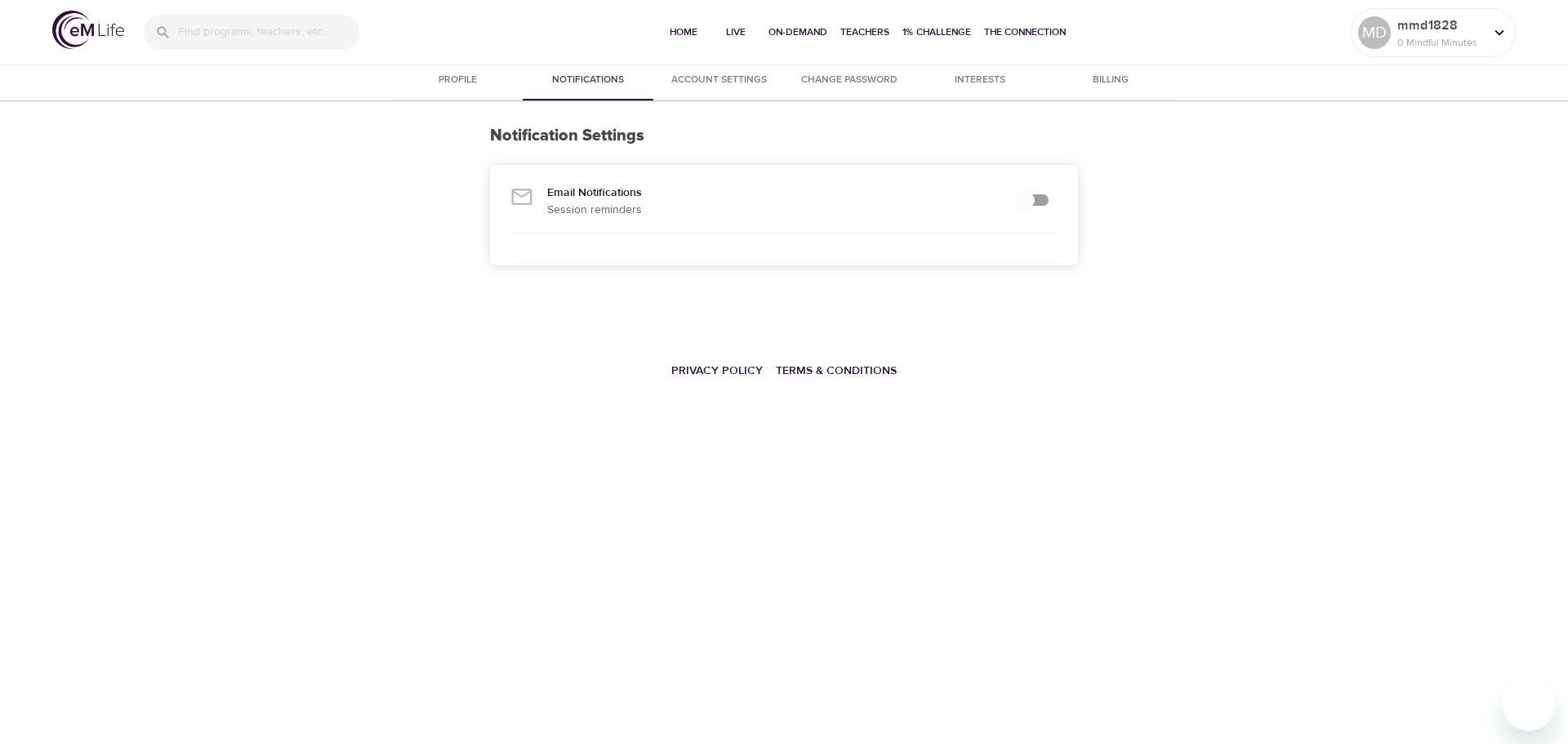
checkbox input "true"
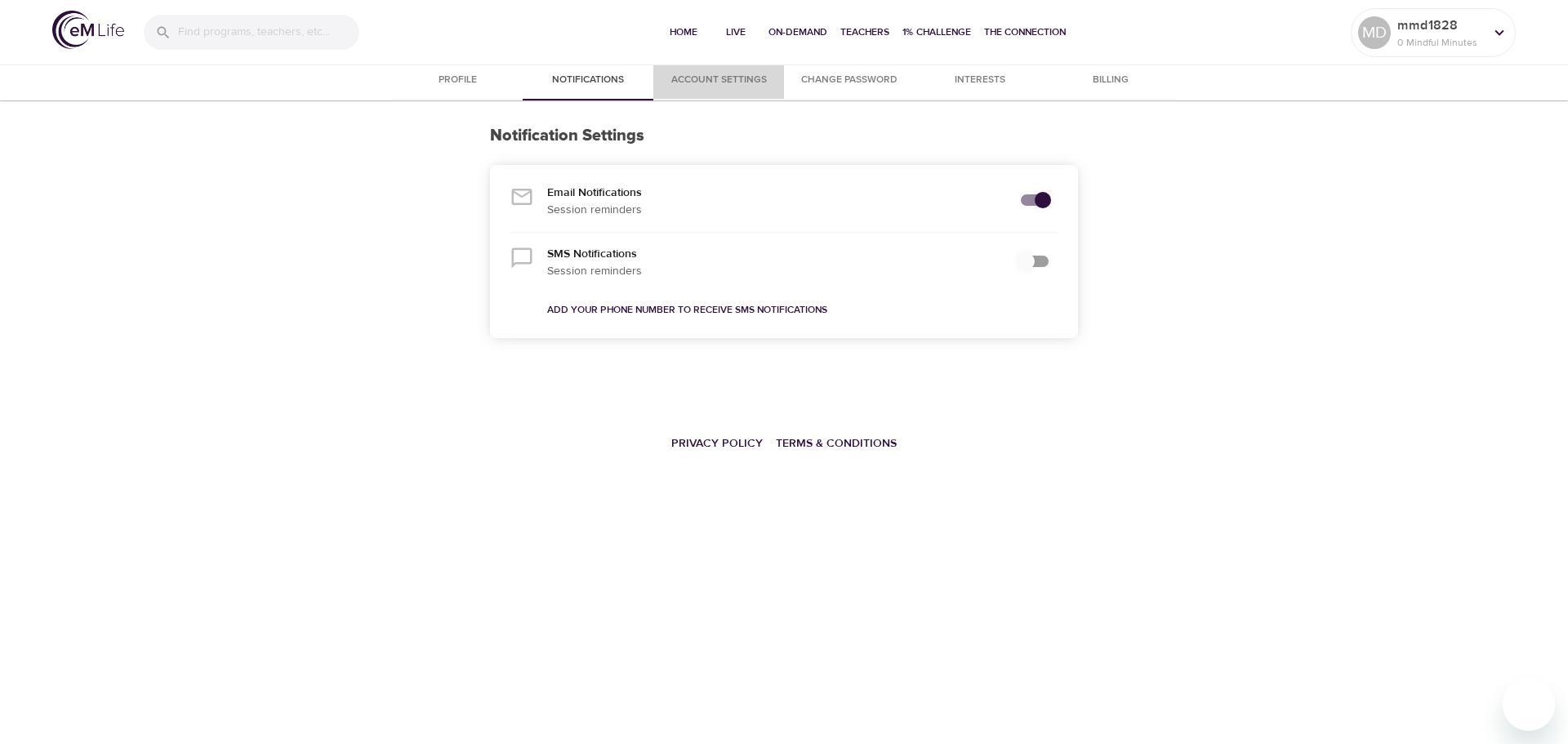
click at [691, 78] on span "Account Settings" at bounding box center [719, 80] width 111 height 17
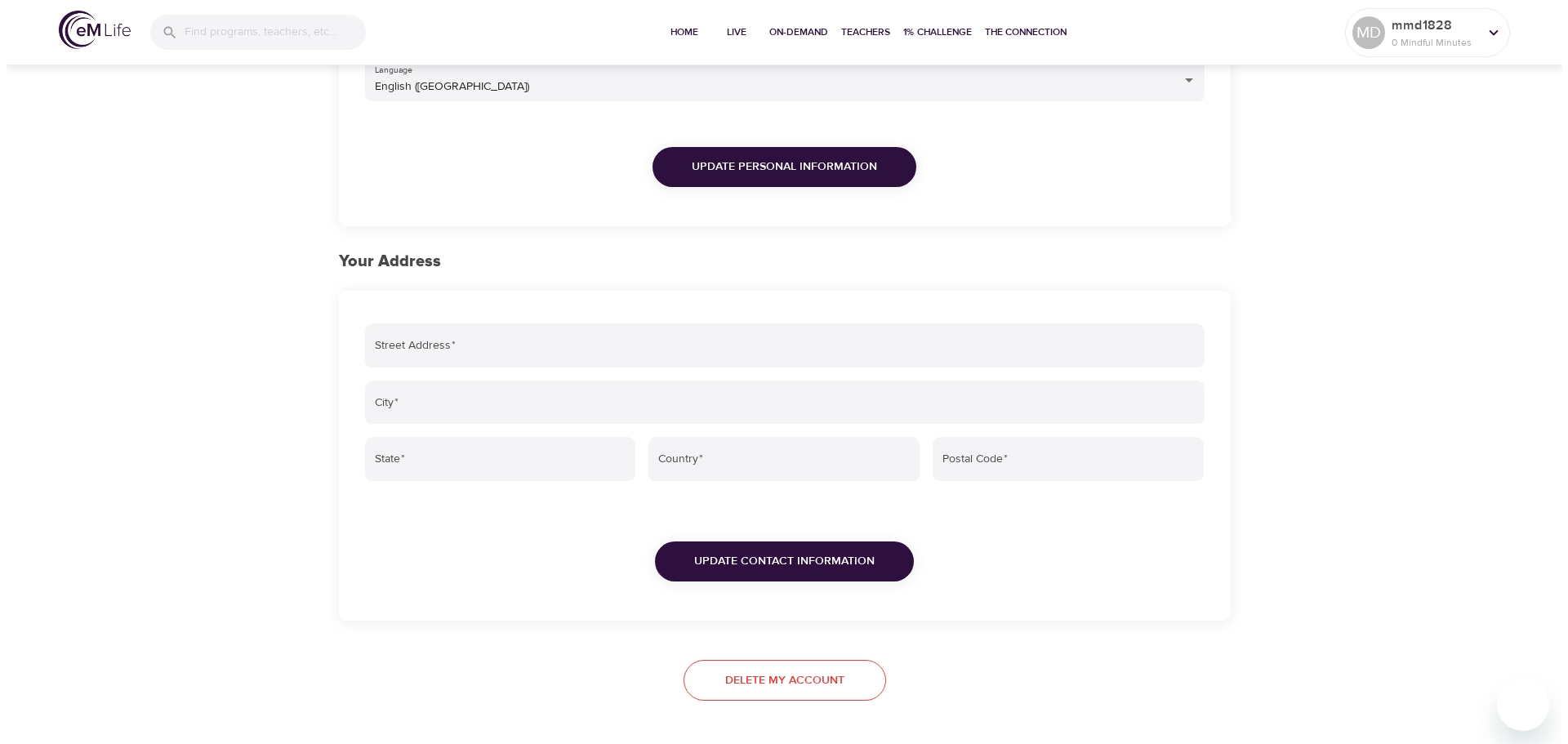
scroll to position [410, 0]
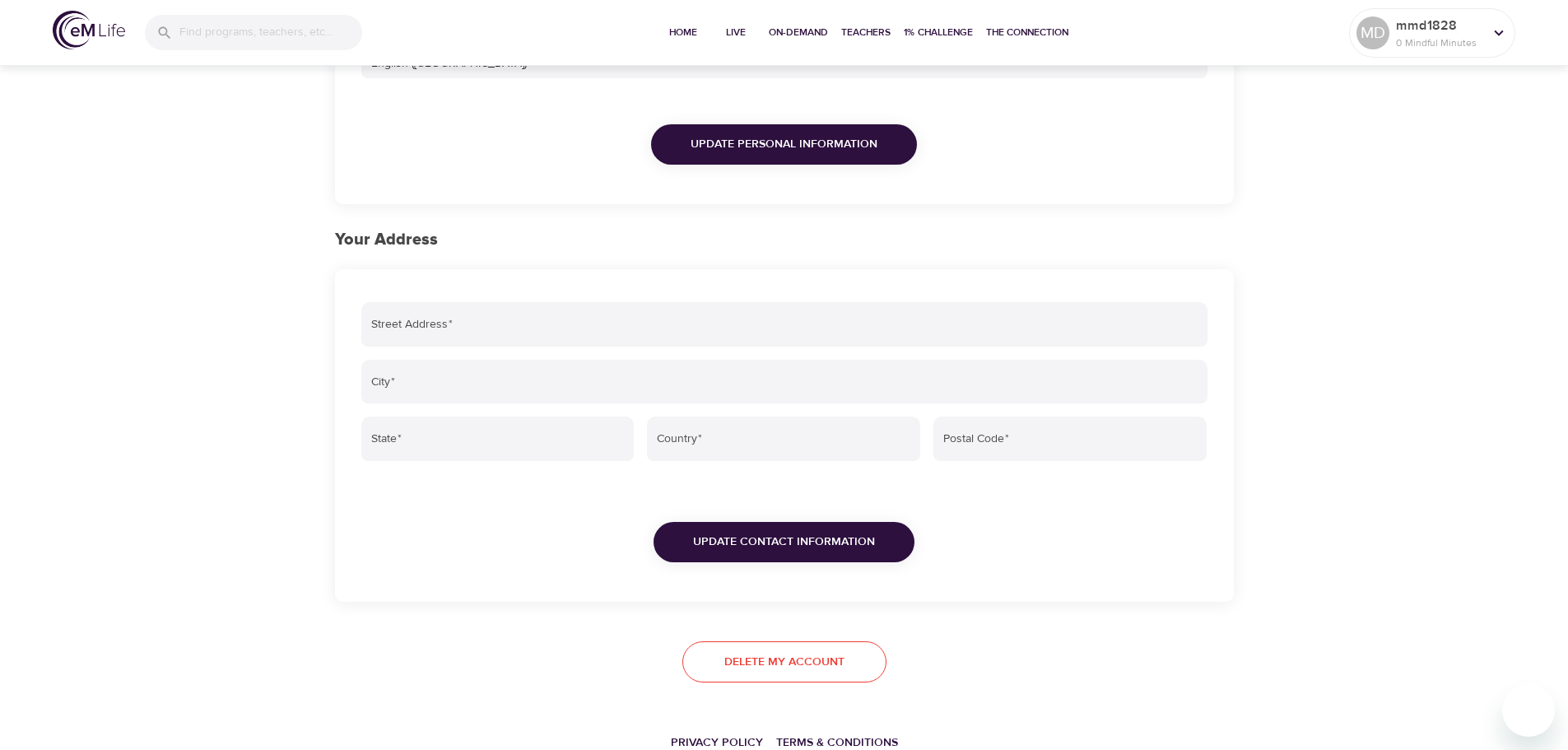
click at [767, 660] on span "Delete my account" at bounding box center [784, 662] width 121 height 21
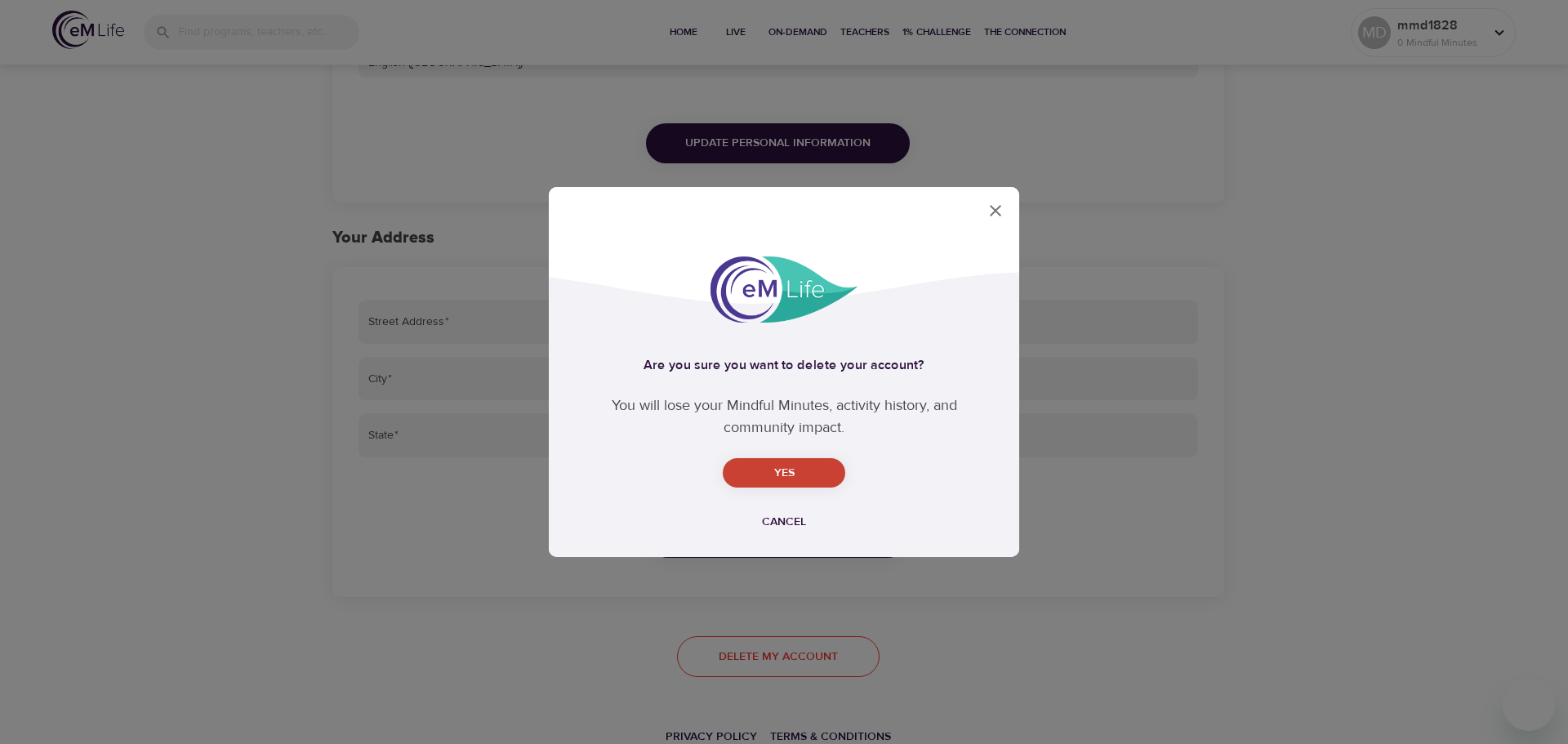
click at [797, 473] on span "Yes" at bounding box center [783, 473] width 96 height 21
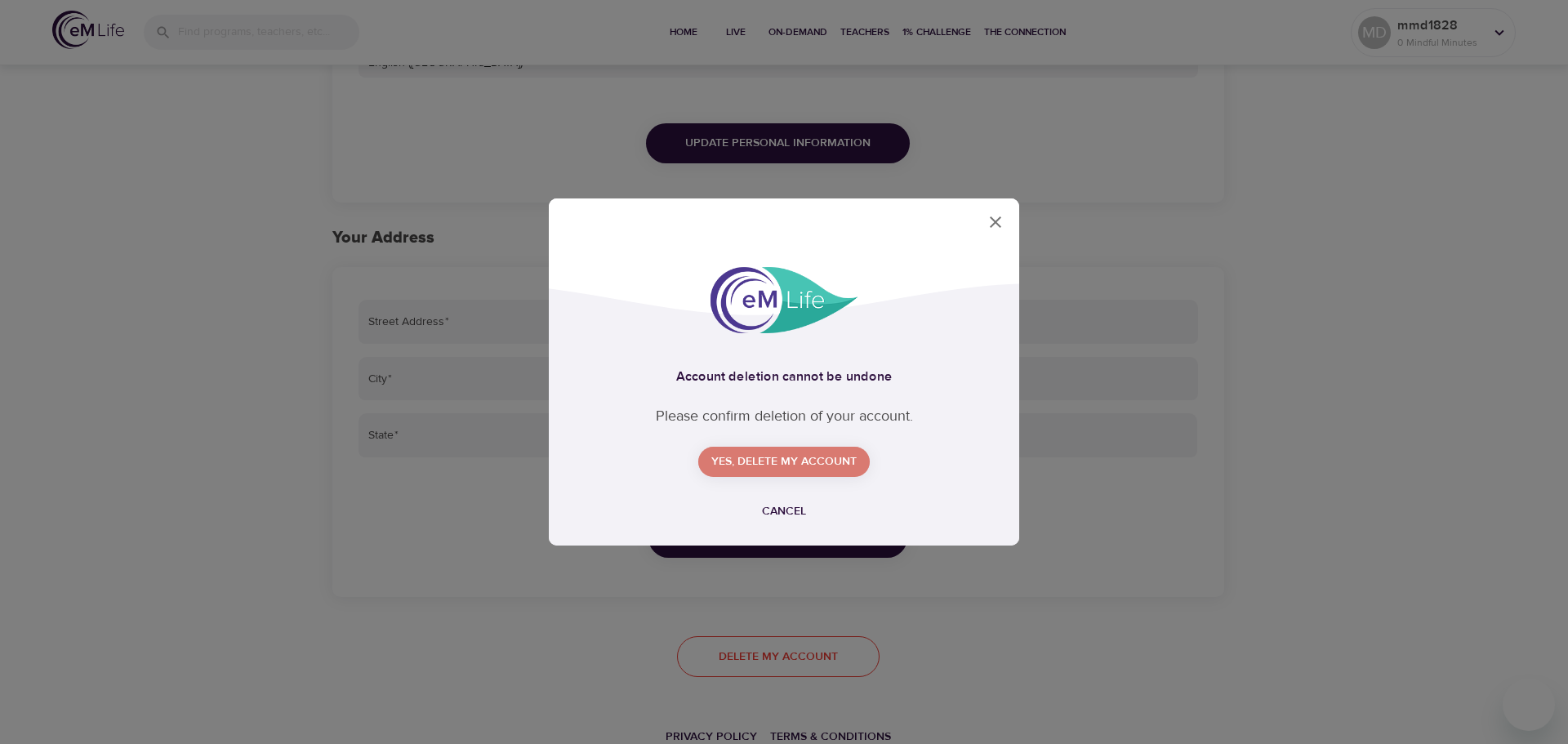
click at [797, 459] on span "Yes, delete my account" at bounding box center [784, 462] width 146 height 21
